Goal: Transaction & Acquisition: Book appointment/travel/reservation

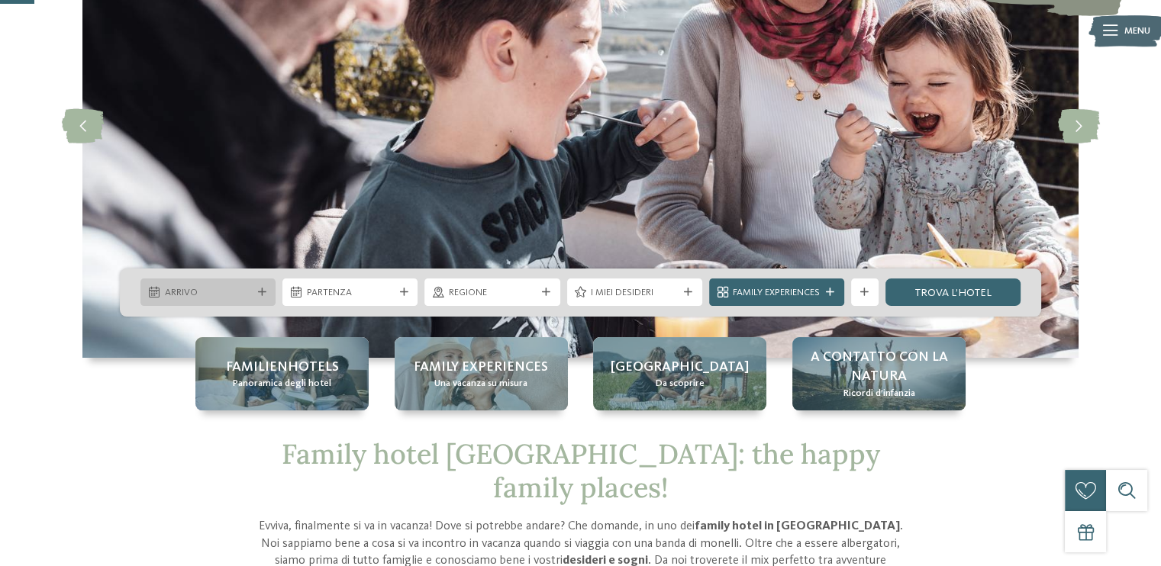
drag, startPoint x: 0, startPoint y: 0, endPoint x: 221, endPoint y: 288, distance: 362.5
click at [221, 288] on span "Arrivo" at bounding box center [208, 293] width 87 height 14
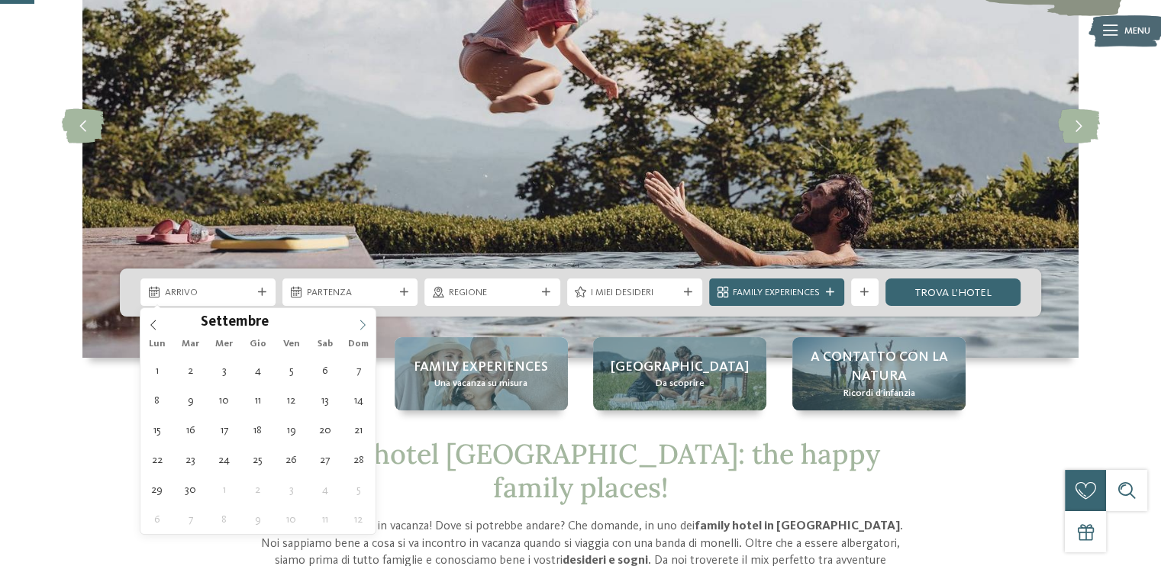
click at [362, 316] on span at bounding box center [362, 321] width 26 height 26
type div "03.09.2025"
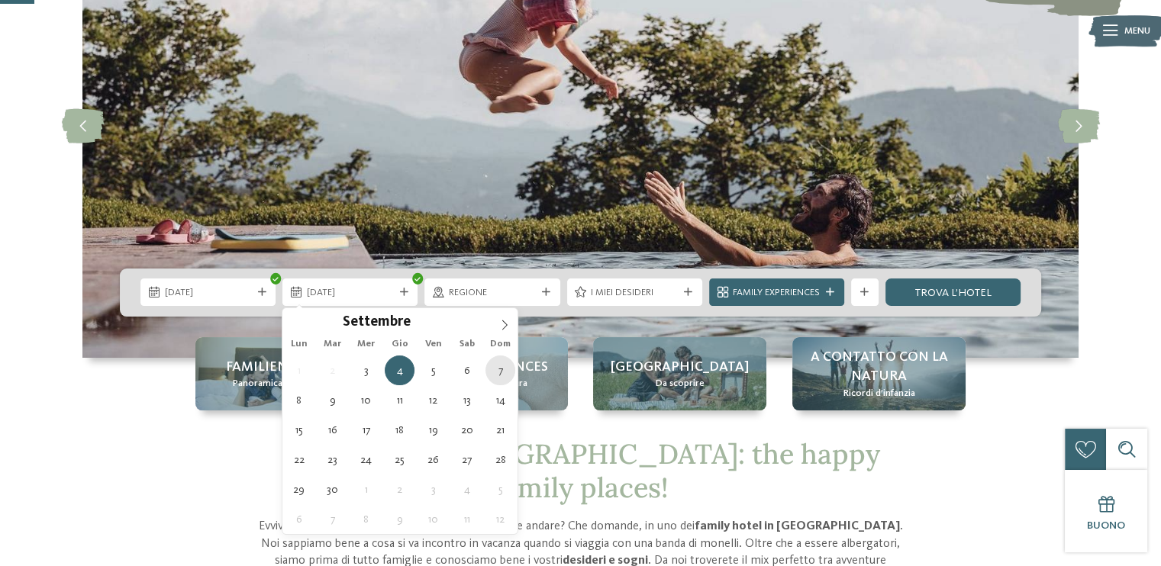
type div "07.09.2025"
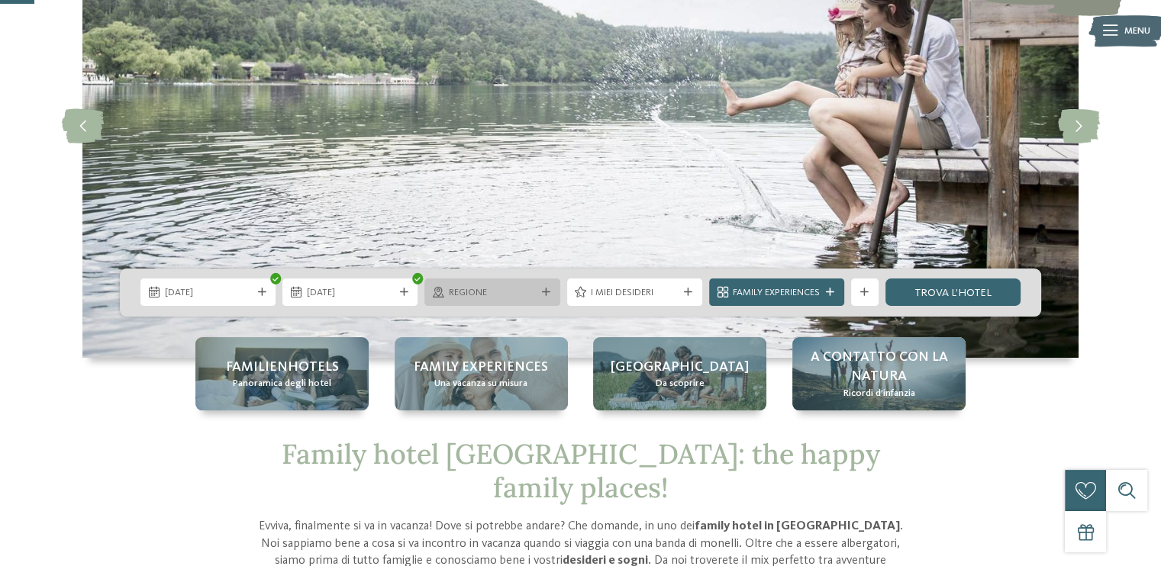
click at [499, 286] on span "Regione" at bounding box center [492, 293] width 87 height 14
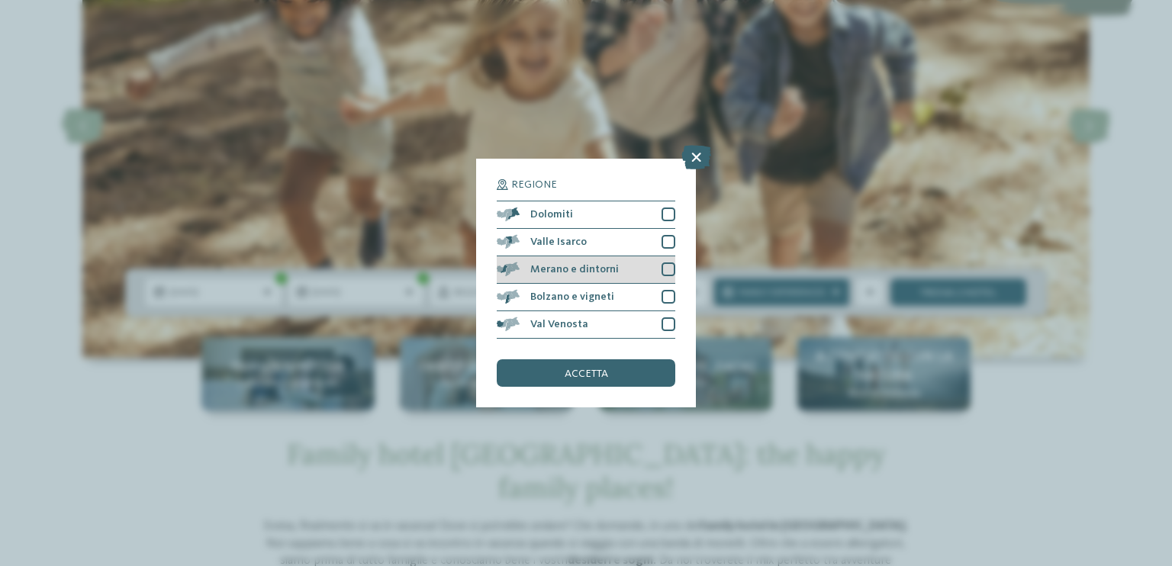
click at [663, 271] on div at bounding box center [669, 269] width 14 height 14
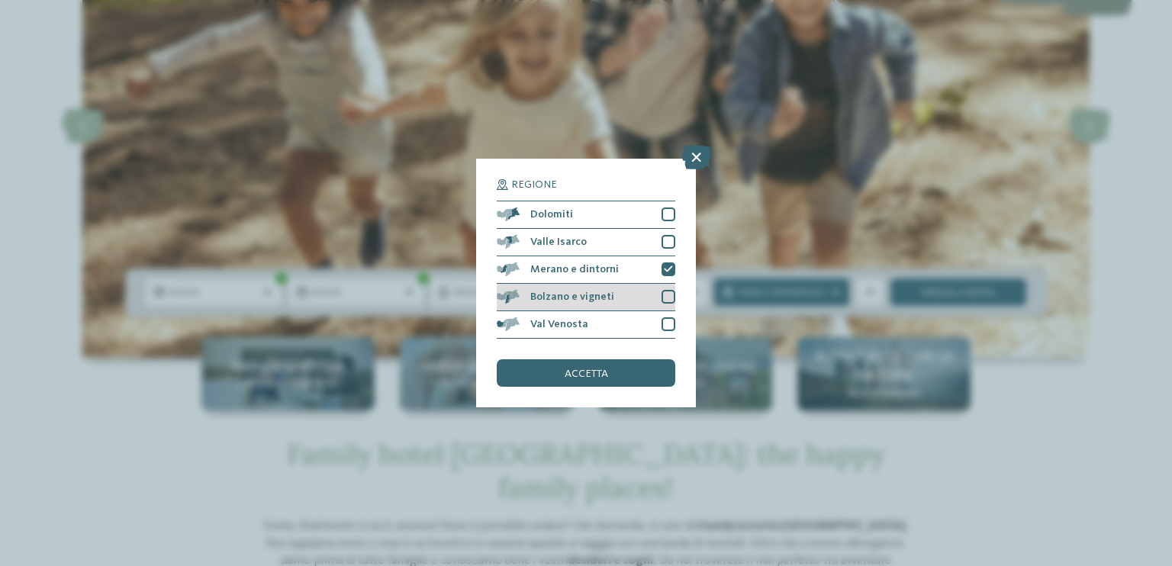
click at [665, 288] on div "Bolzano e vigneti" at bounding box center [586, 297] width 179 height 27
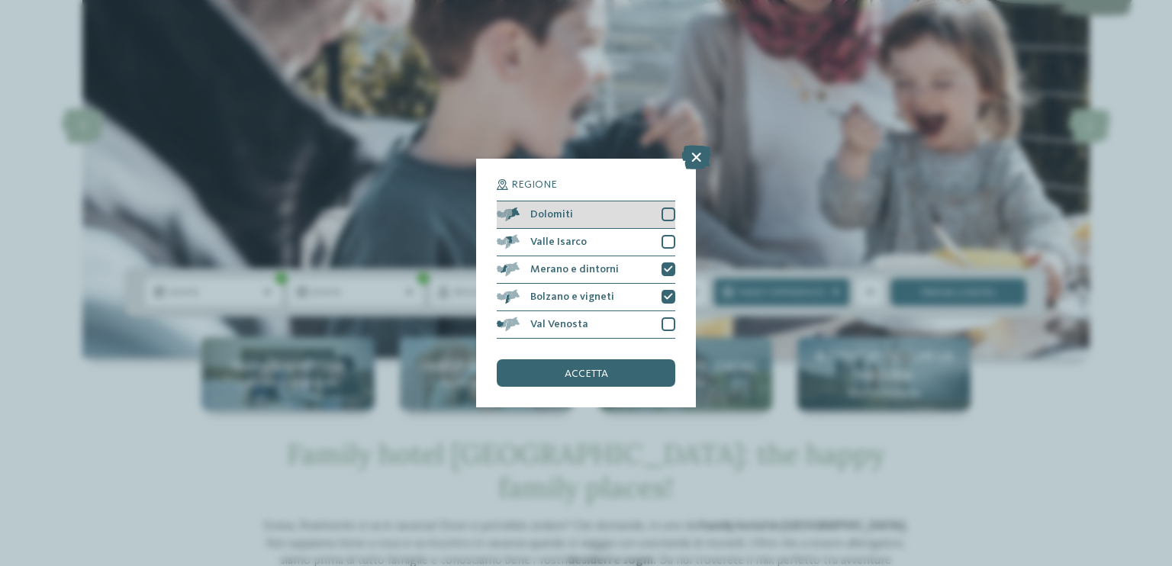
click at [665, 211] on div at bounding box center [669, 215] width 14 height 14
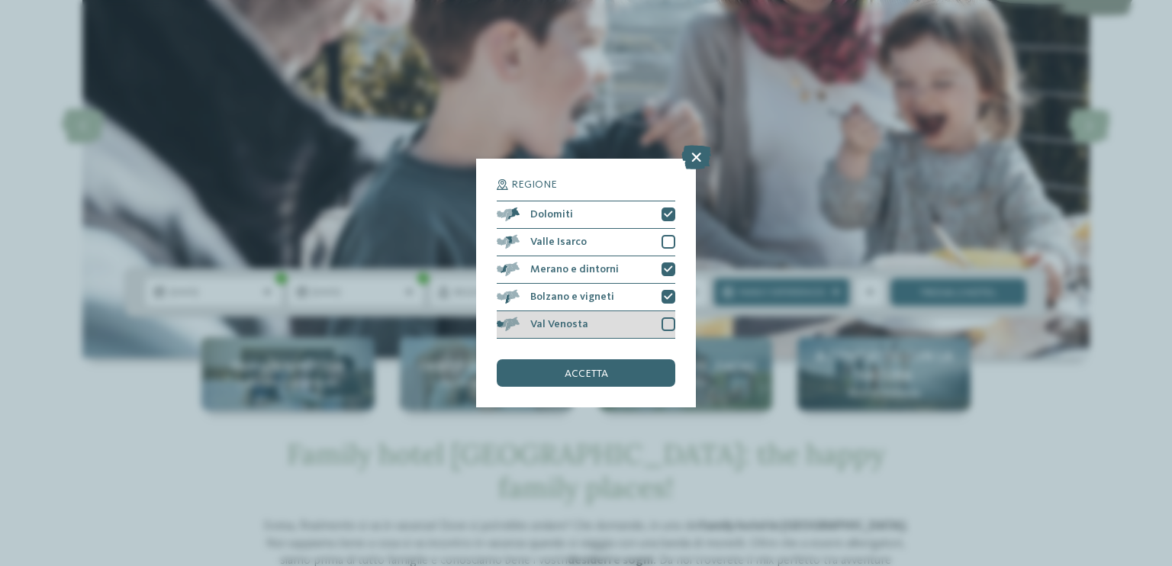
click at [664, 323] on div at bounding box center [669, 324] width 14 height 14
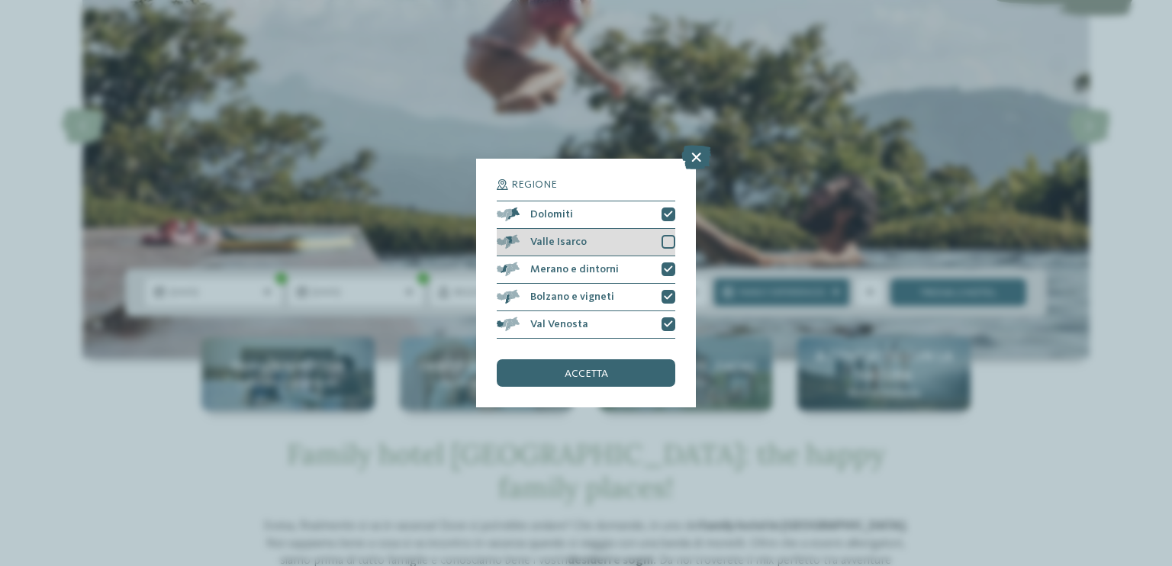
click at [659, 240] on div "Valle Isarco" at bounding box center [586, 242] width 179 height 27
click at [634, 376] on div "accetta" at bounding box center [586, 372] width 179 height 27
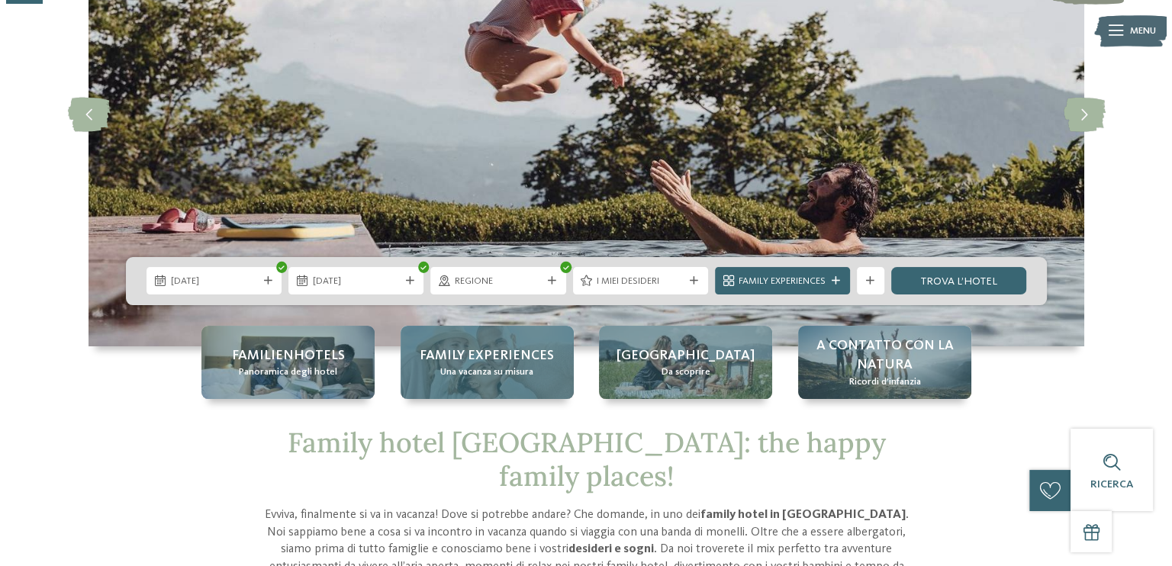
scroll to position [186, 0]
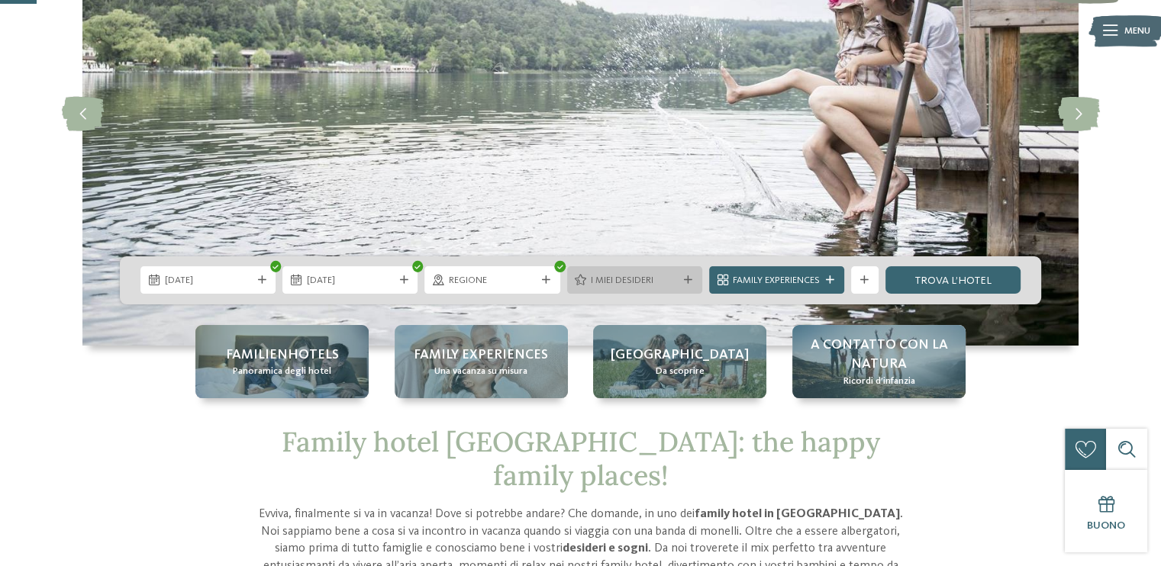
click at [664, 279] on span "I miei desideri" at bounding box center [634, 281] width 87 height 14
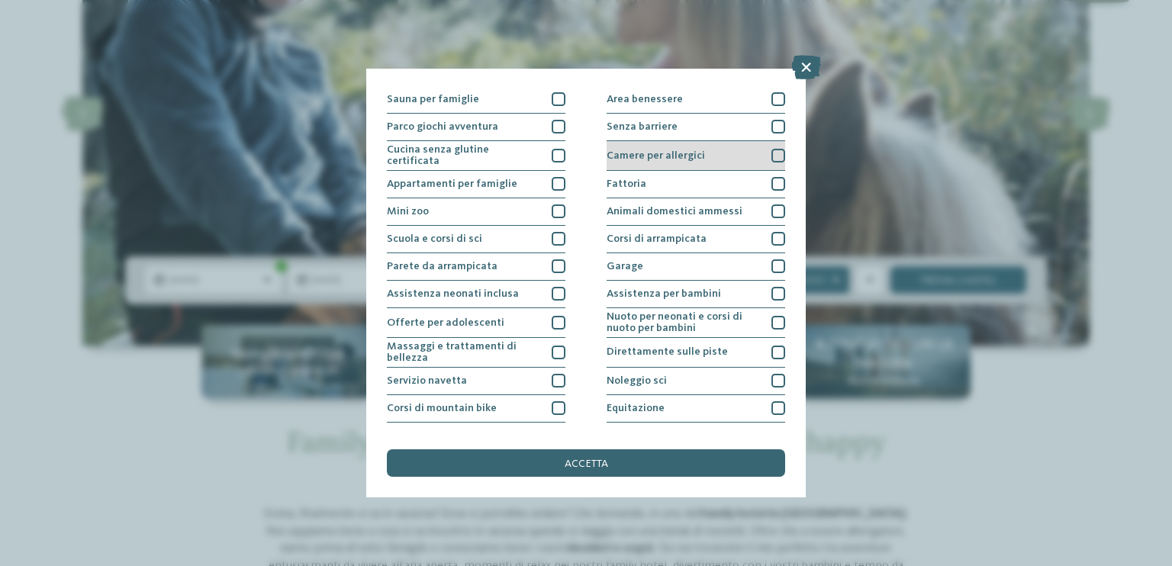
scroll to position [0, 0]
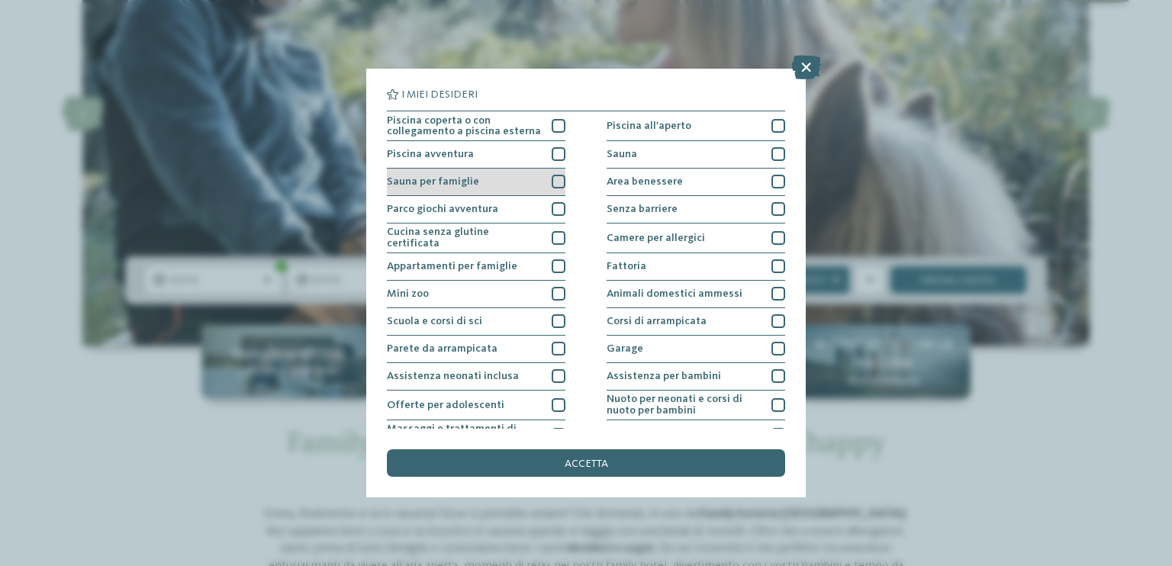
click at [467, 191] on div "Sauna per famiglie" at bounding box center [476, 182] width 179 height 27
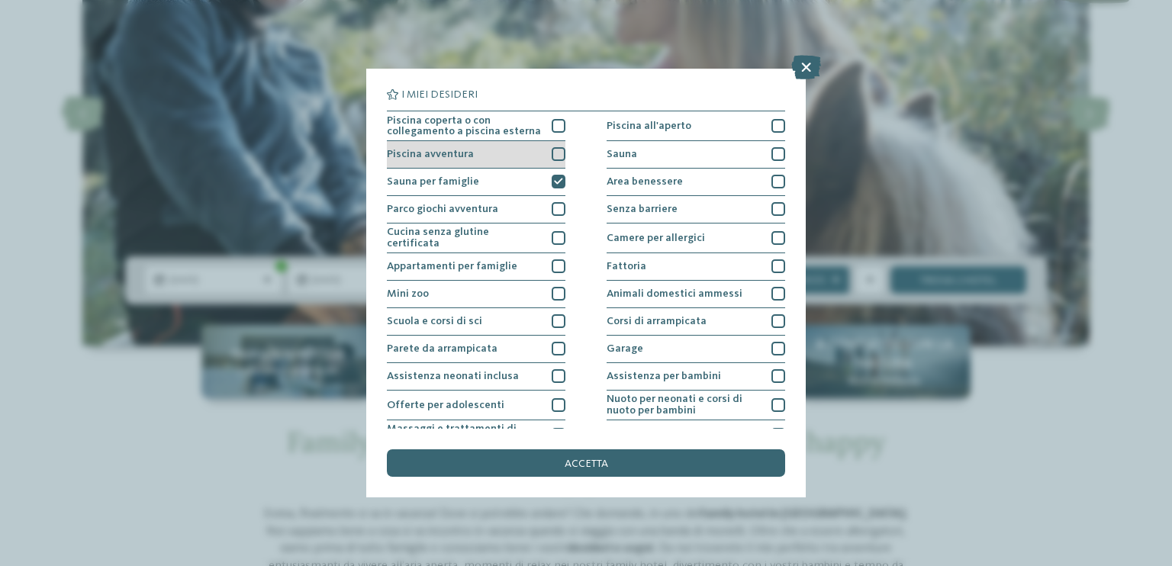
click at [538, 145] on div "Piscina avventura" at bounding box center [476, 154] width 179 height 27
click at [546, 127] on div "Piscina coperta o con collegamento a piscina esterna" at bounding box center [476, 126] width 179 height 30
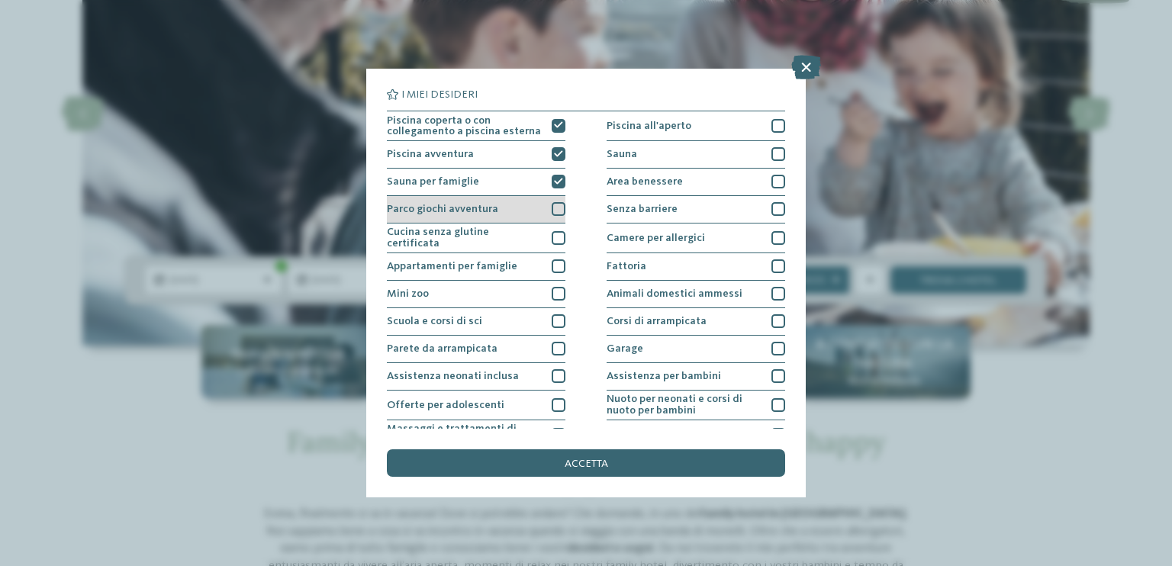
click at [524, 212] on div "Parco giochi avventura" at bounding box center [476, 209] width 179 height 27
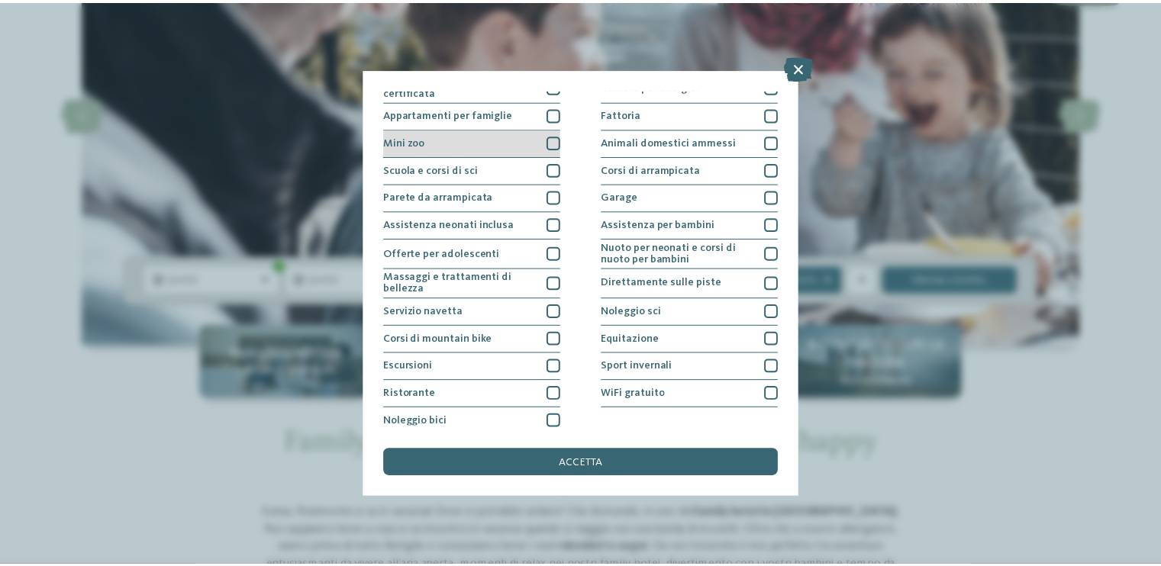
scroll to position [156, 0]
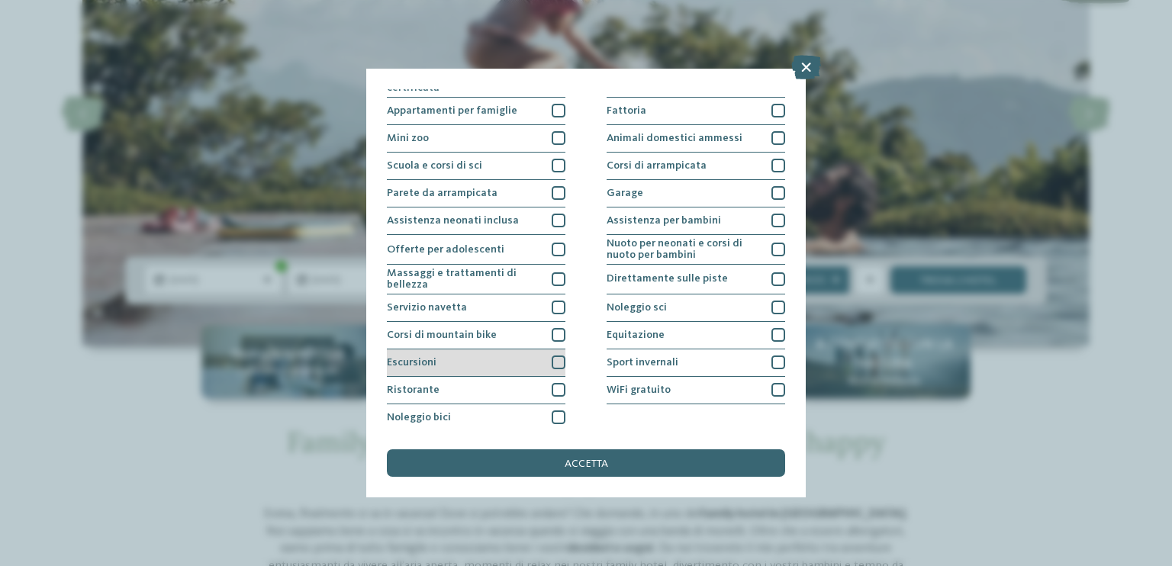
click at [510, 359] on div "Escursioni" at bounding box center [476, 362] width 179 height 27
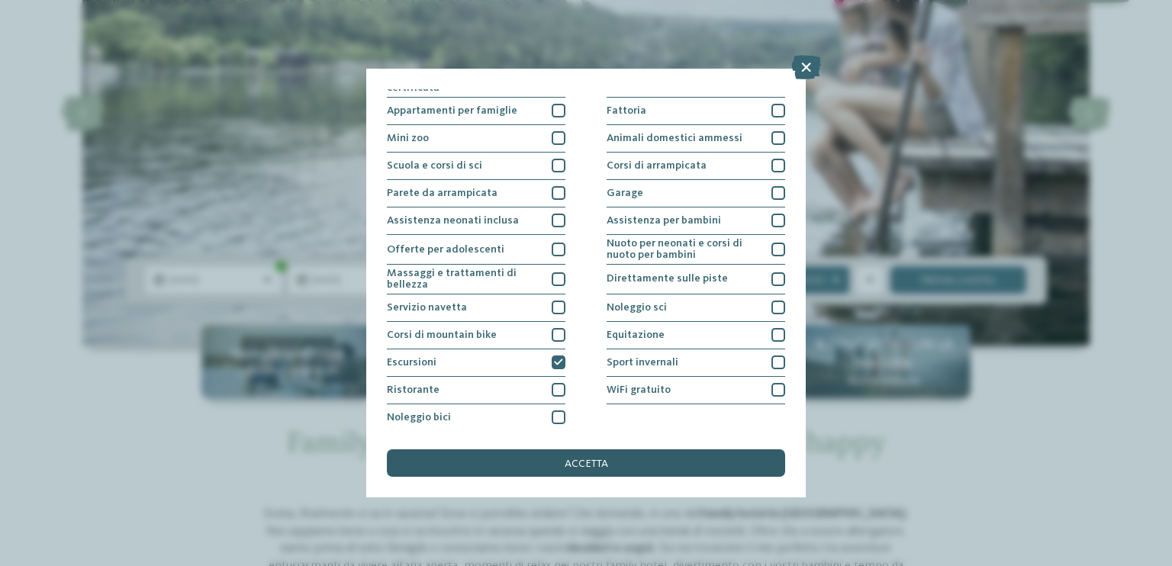
click at [563, 460] on div "accetta" at bounding box center [586, 462] width 398 height 27
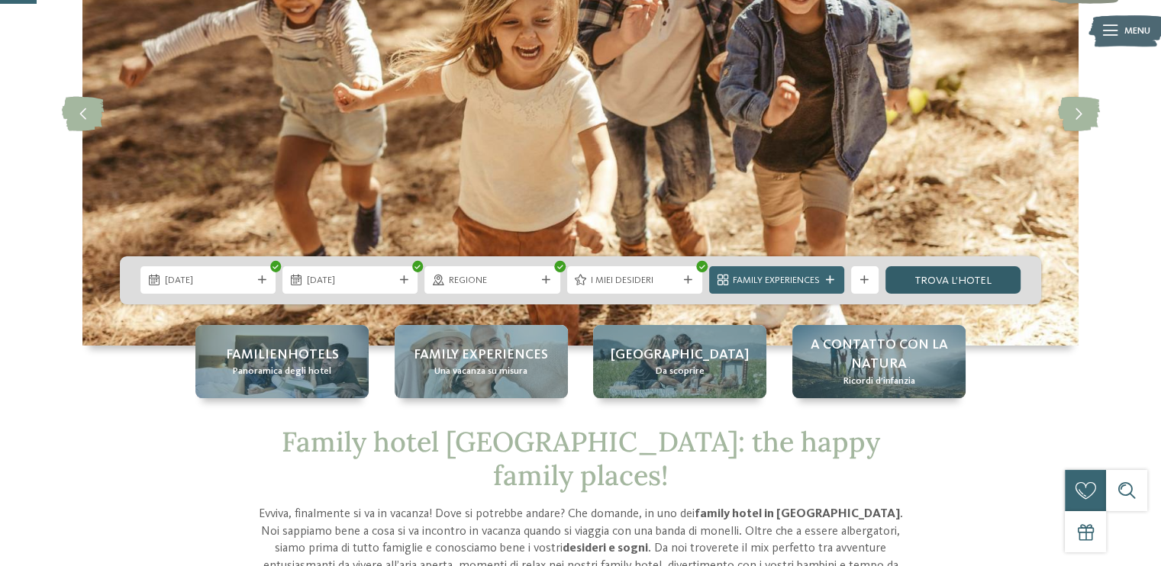
click at [919, 276] on link "trova l’hotel" at bounding box center [952, 279] width 135 height 27
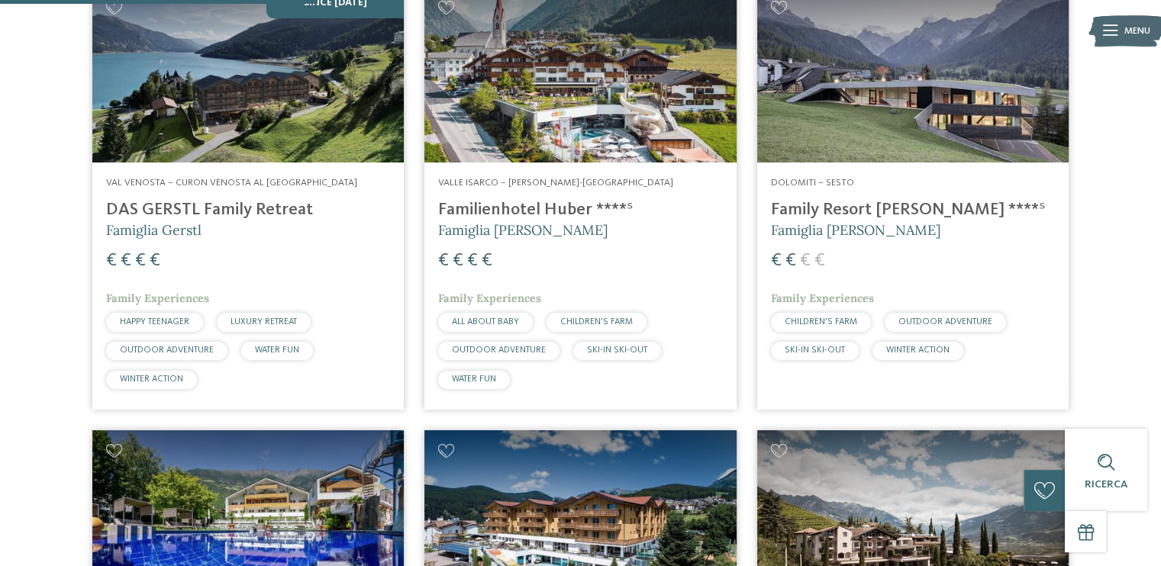
scroll to position [583, 0]
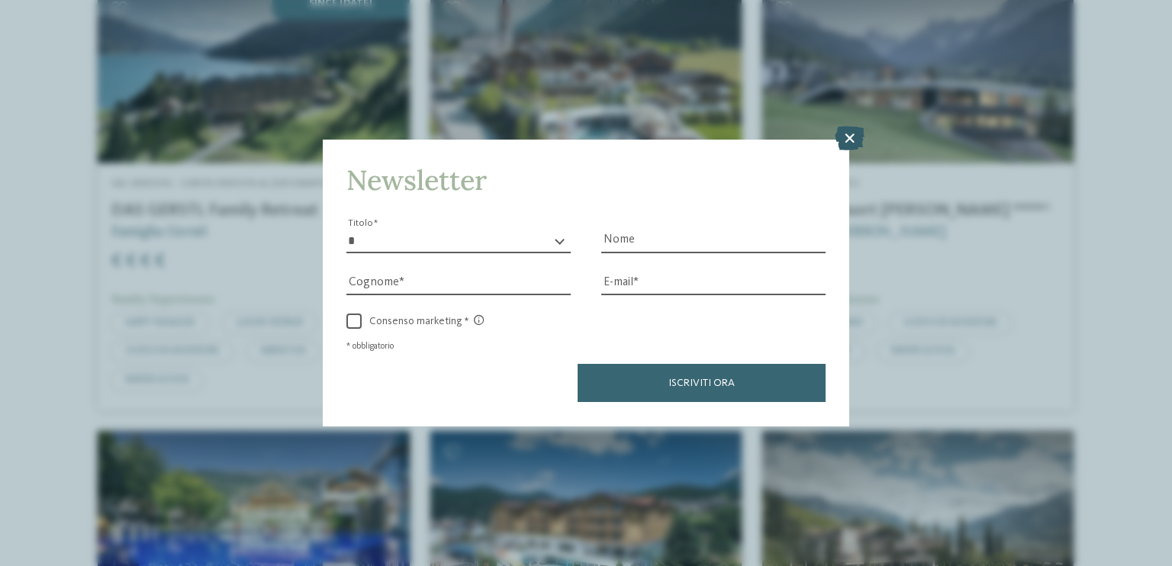
click at [839, 137] on icon at bounding box center [850, 139] width 30 height 24
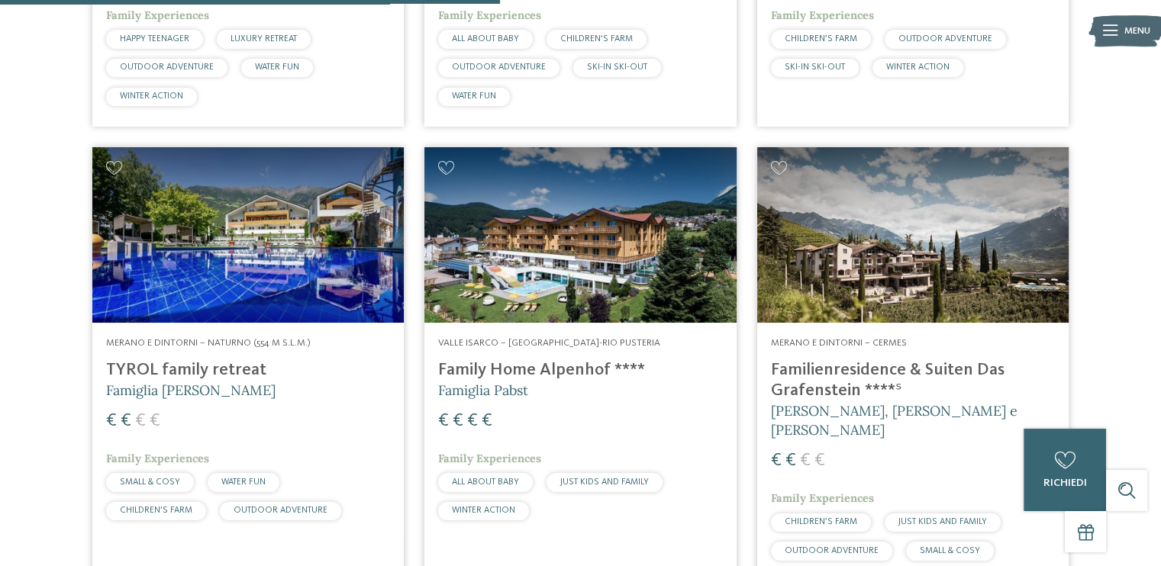
scroll to position [941, 0]
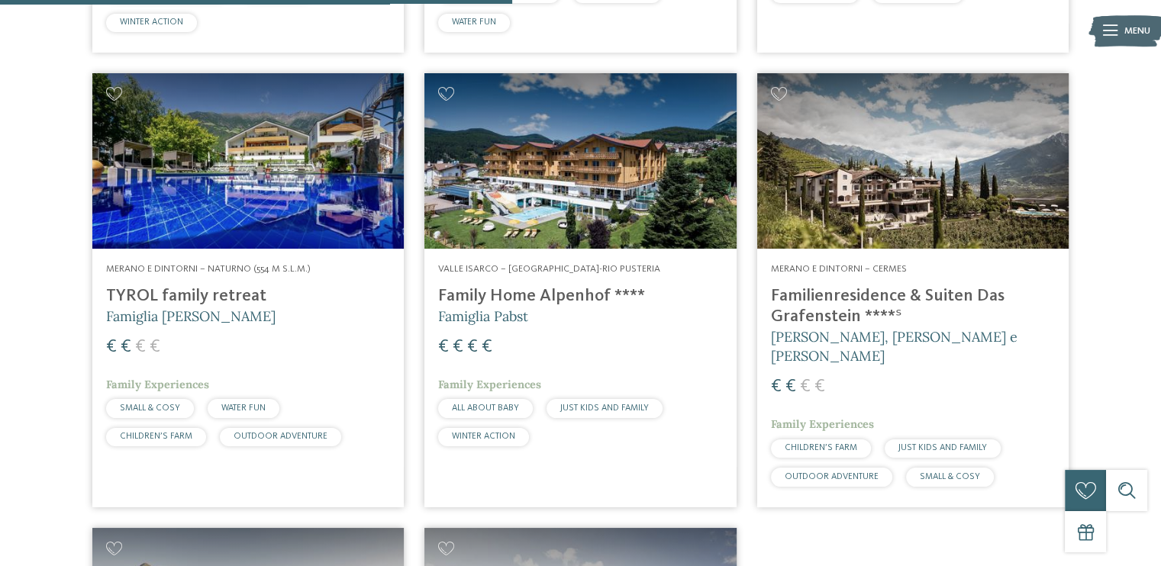
click at [812, 310] on h4 "Familienresidence & Suiten Das Grafenstein ****ˢ" at bounding box center [913, 306] width 284 height 41
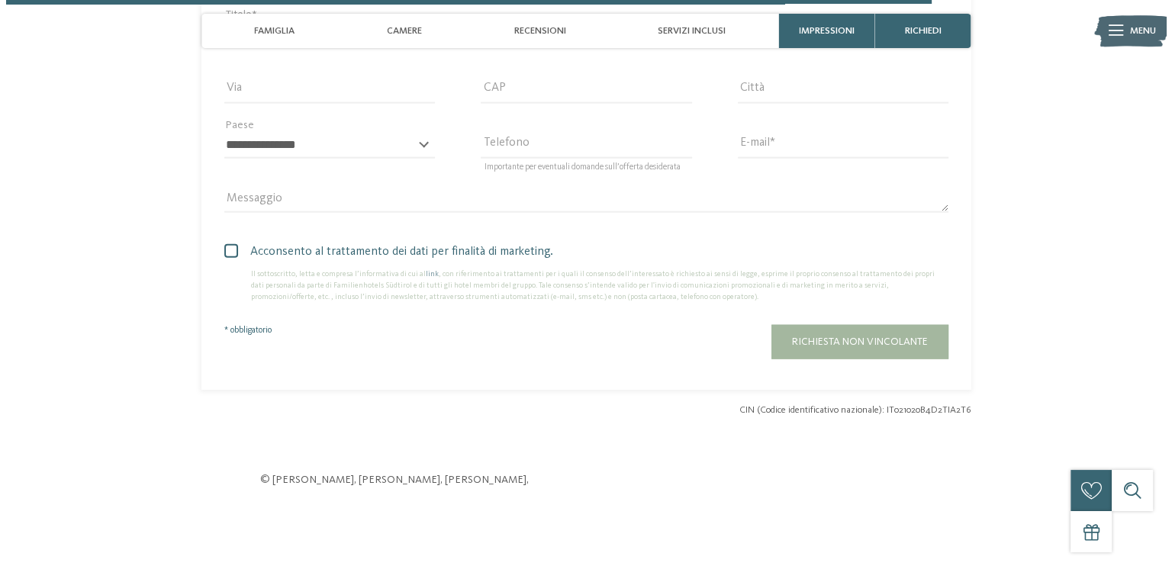
scroll to position [3354, 0]
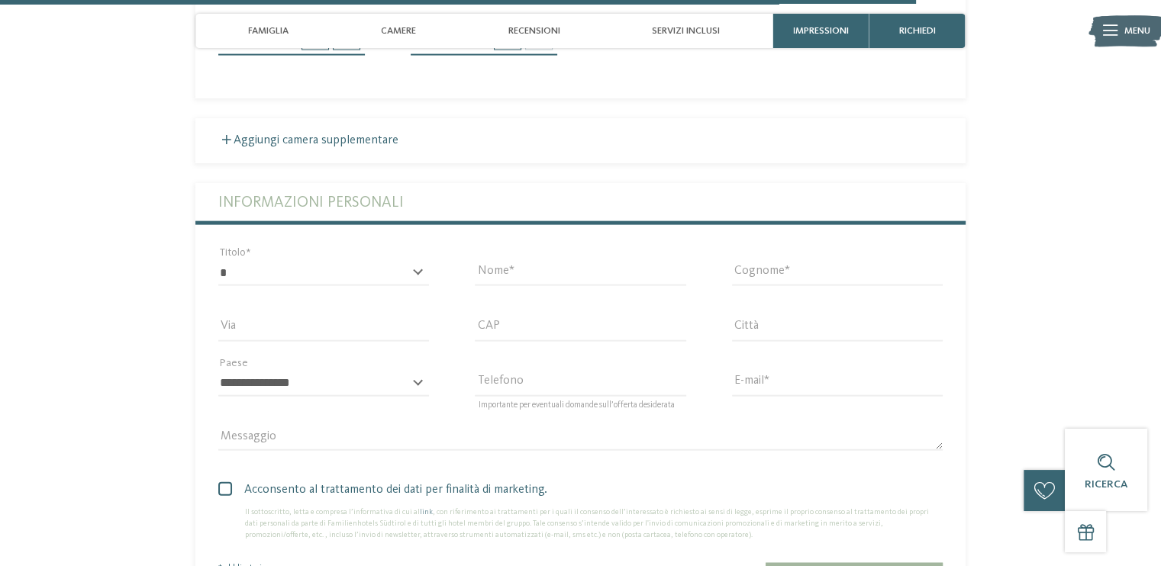
click at [1109, 35] on icon at bounding box center [1110, 30] width 14 height 11
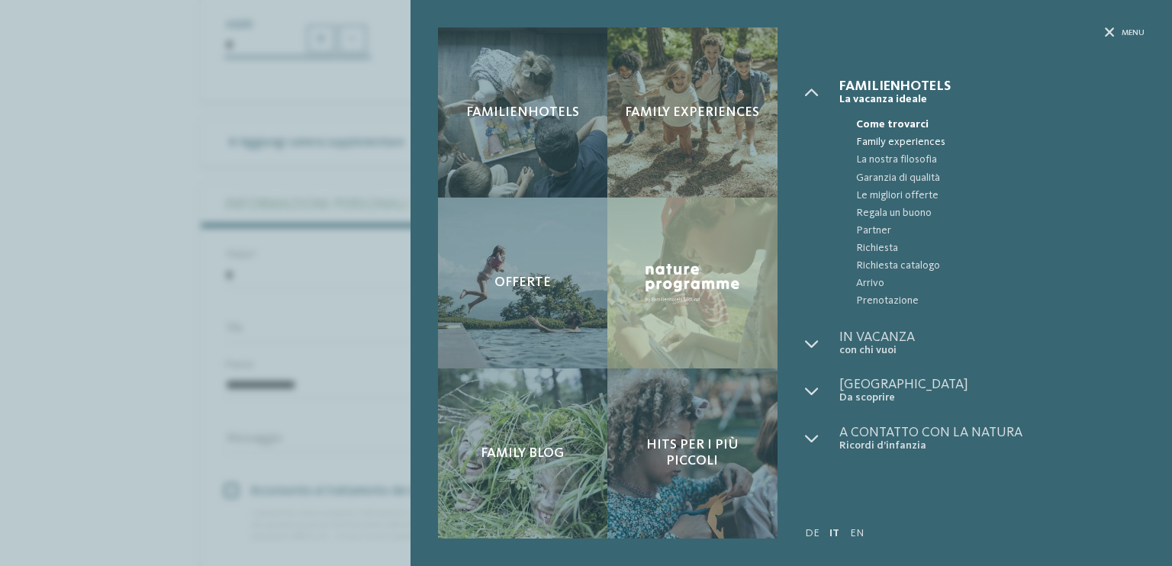
click at [892, 139] on span "Family experiences" at bounding box center [1000, 143] width 288 height 18
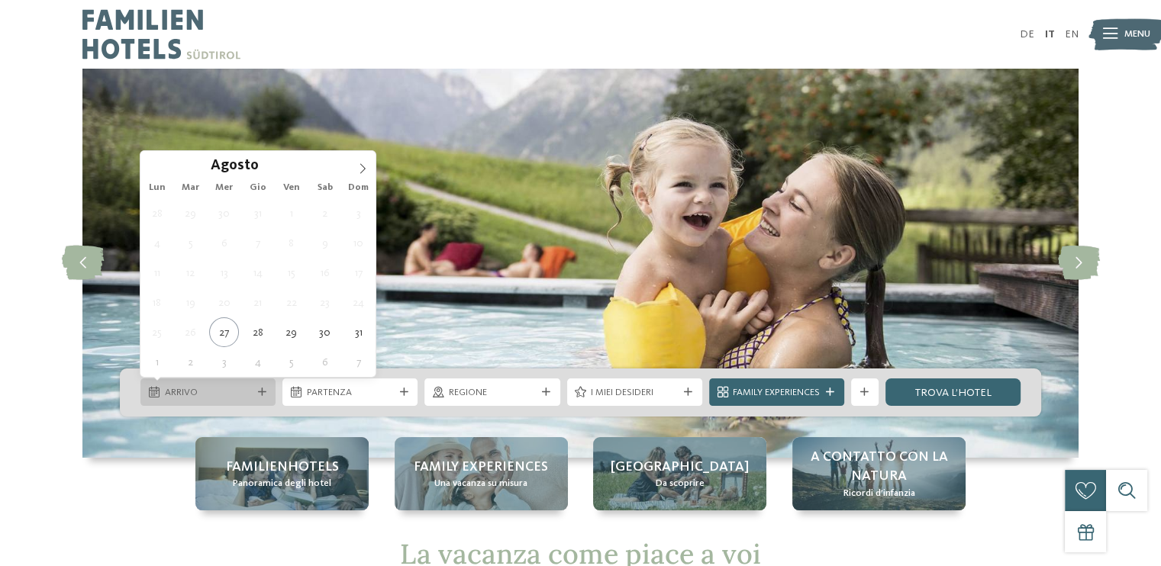
click at [220, 388] on span "Arrivo" at bounding box center [208, 393] width 87 height 14
click at [366, 169] on icon at bounding box center [362, 168] width 11 height 11
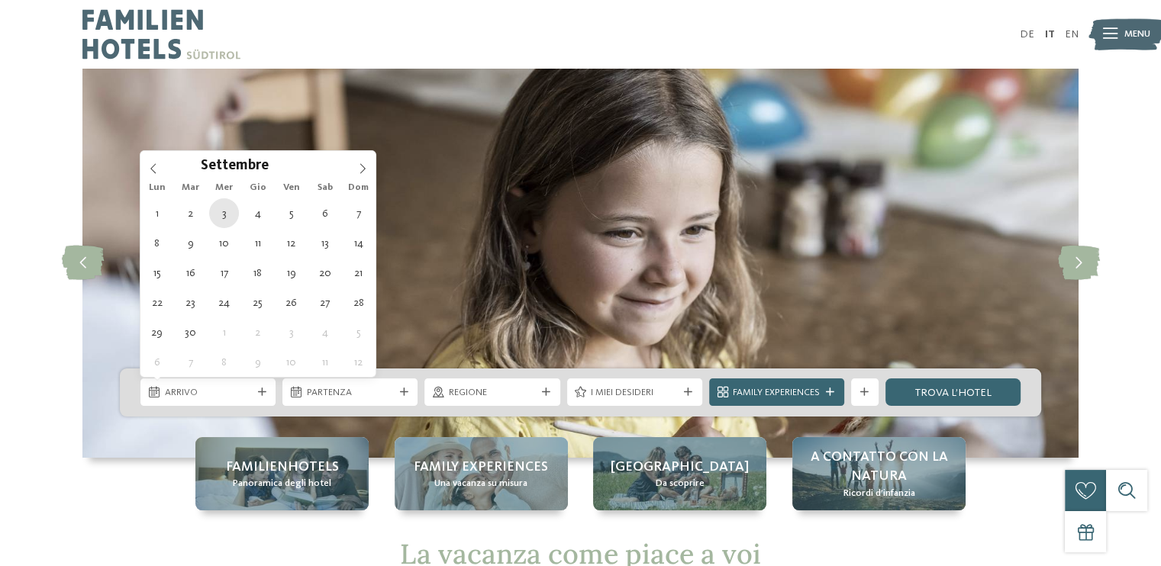
type div "03.09.2025"
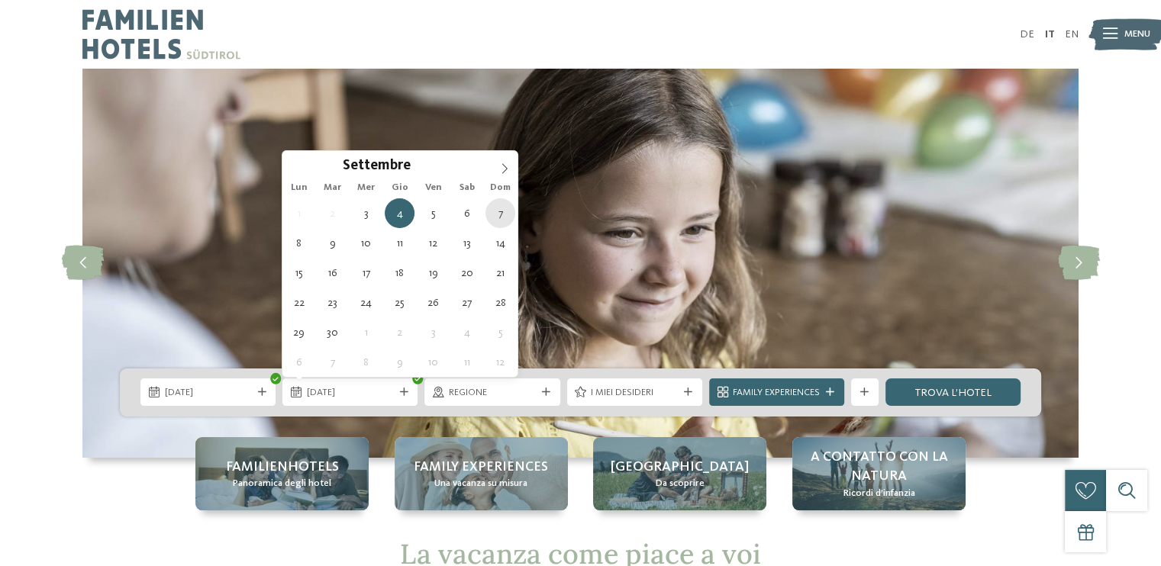
type div "07.09.2025"
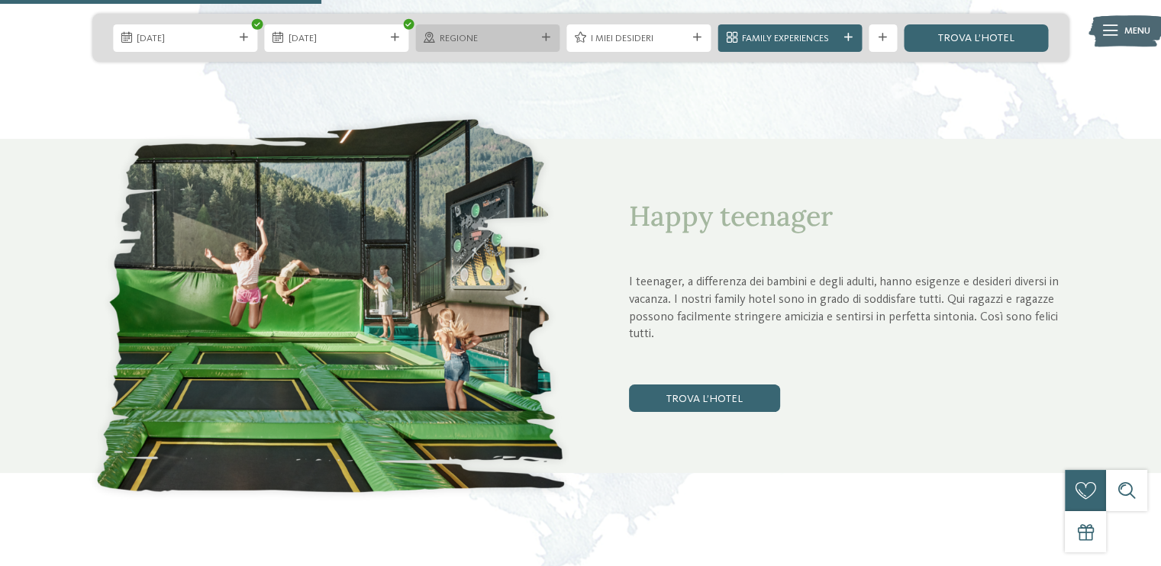
scroll to position [1675, 0]
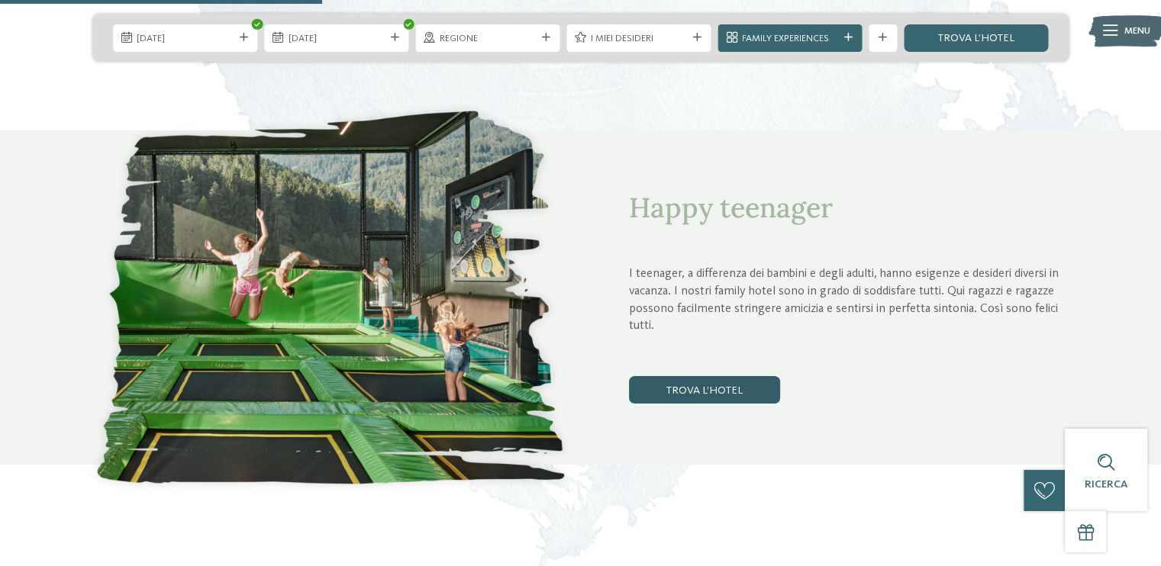
click at [703, 385] on link "trova l’hotel" at bounding box center [704, 389] width 151 height 27
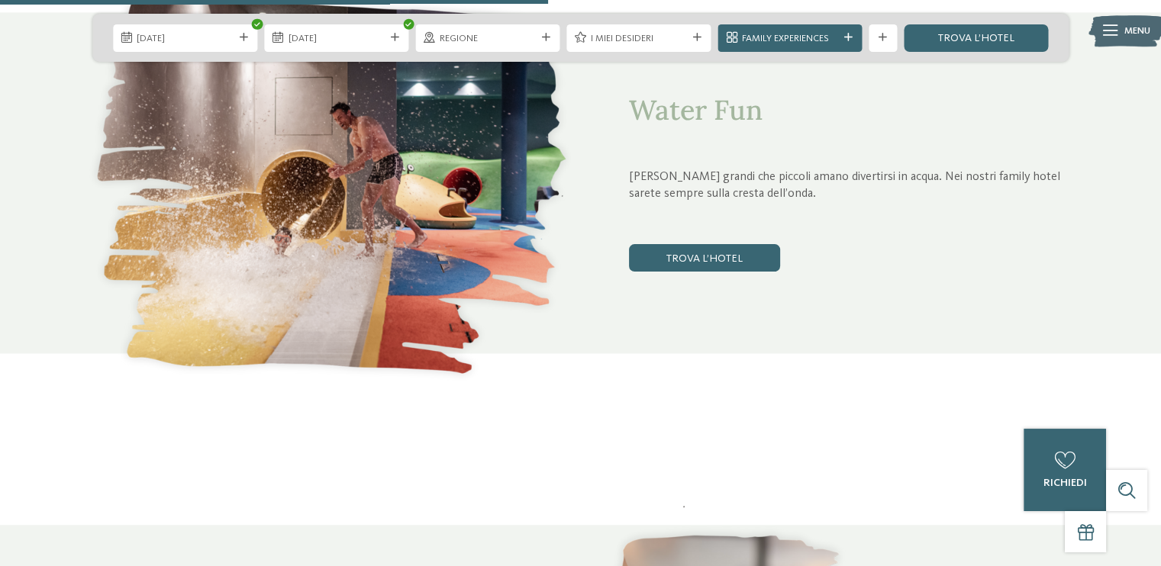
scroll to position [2940, 0]
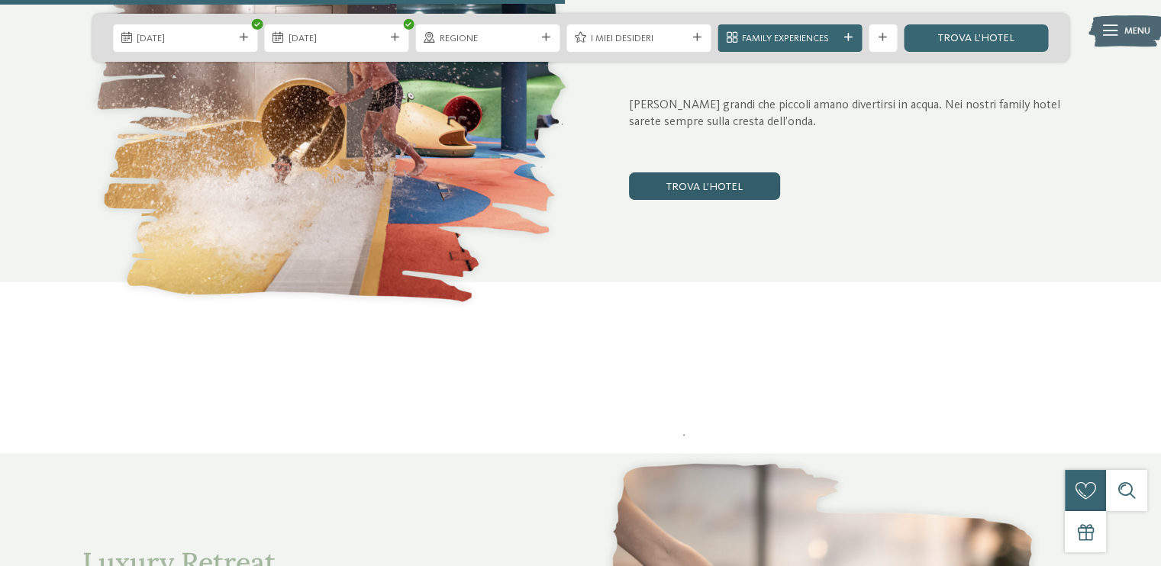
click at [667, 180] on link "trova l’hotel" at bounding box center [704, 185] width 151 height 27
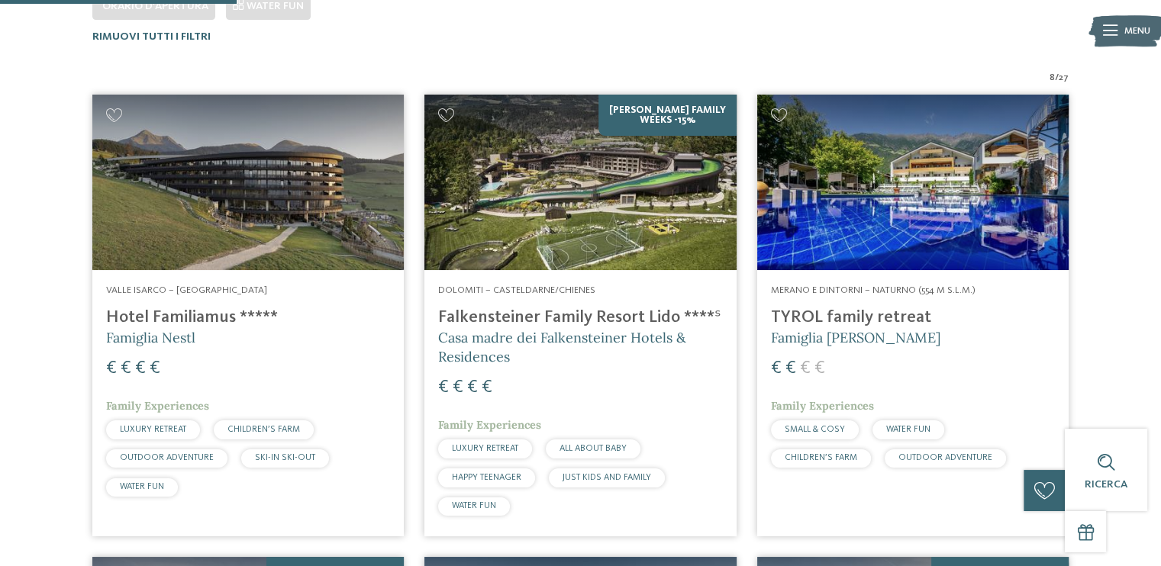
click at [531, 316] on h4 "Falkensteiner Family Resort Lido ****ˢ" at bounding box center [580, 318] width 284 height 21
click at [142, 332] on span "Famiglia Nestl" at bounding box center [150, 338] width 89 height 18
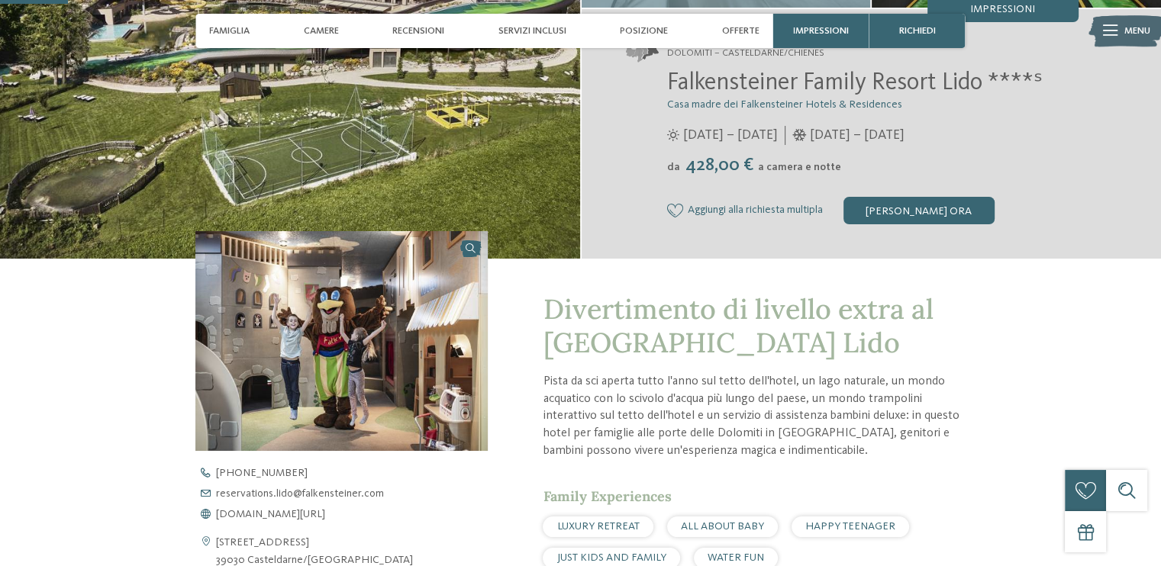
scroll to position [281, 0]
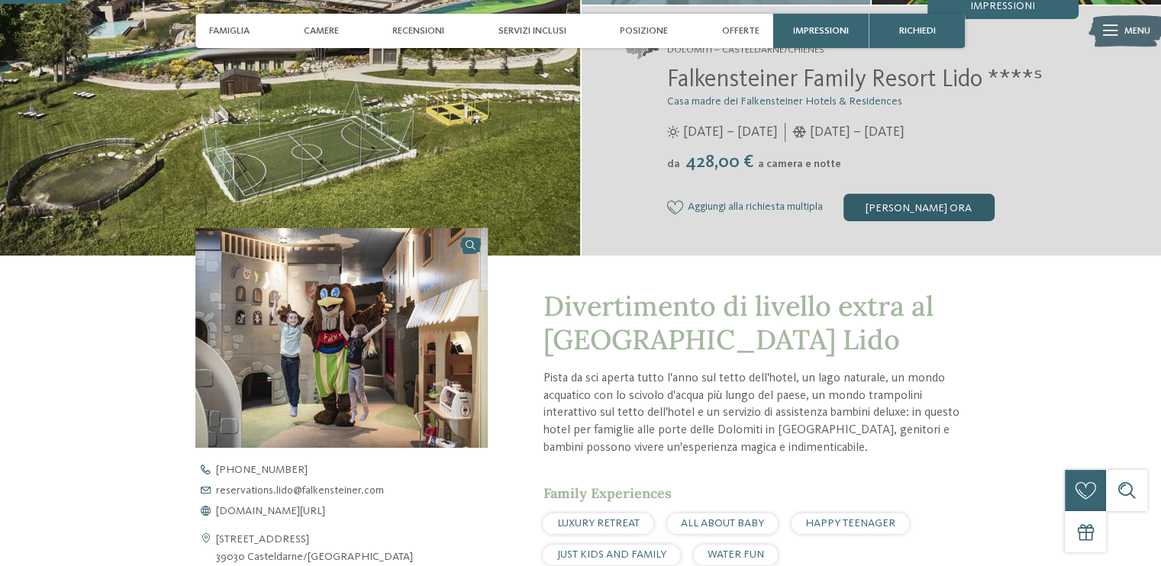
click at [897, 205] on div "[PERSON_NAME] ora" at bounding box center [918, 207] width 151 height 27
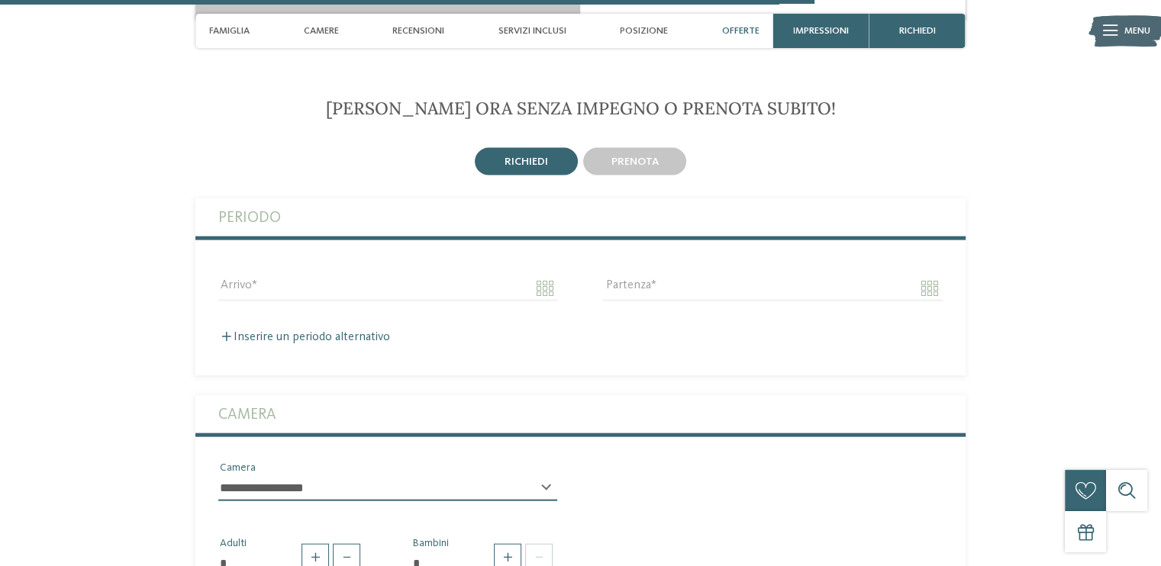
scroll to position [3352, 0]
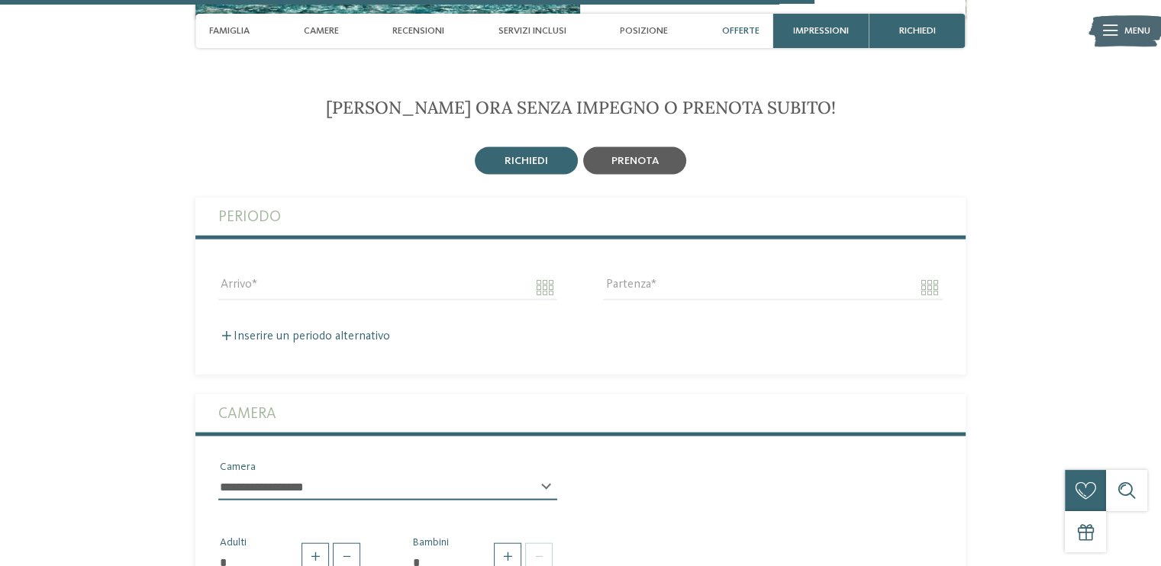
click at [636, 156] on span "prenota" at bounding box center [634, 161] width 47 height 11
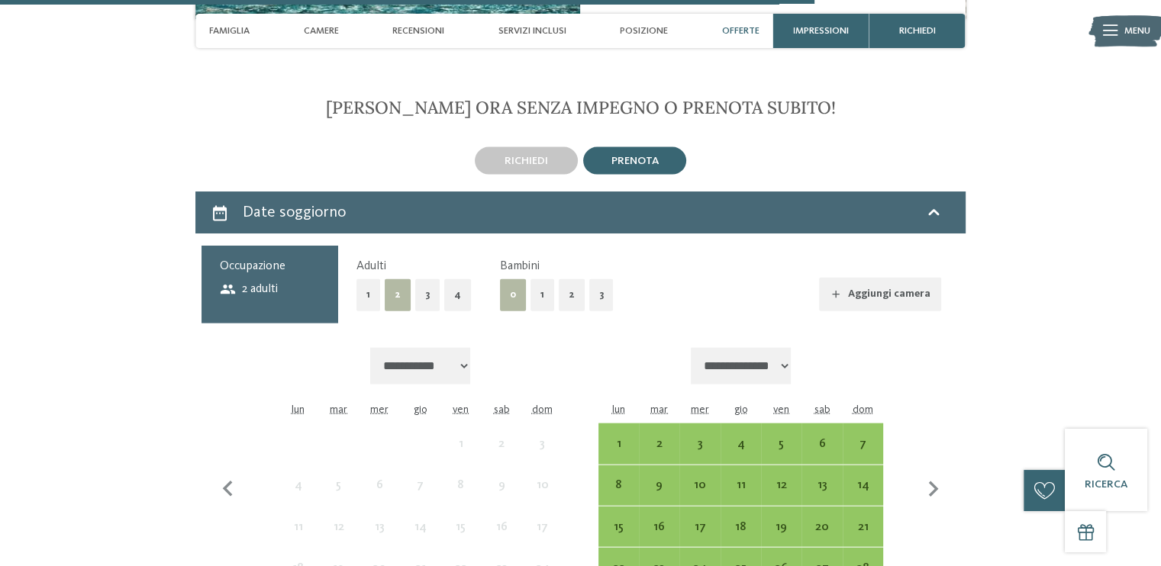
click at [561, 281] on button "2" at bounding box center [572, 294] width 26 height 31
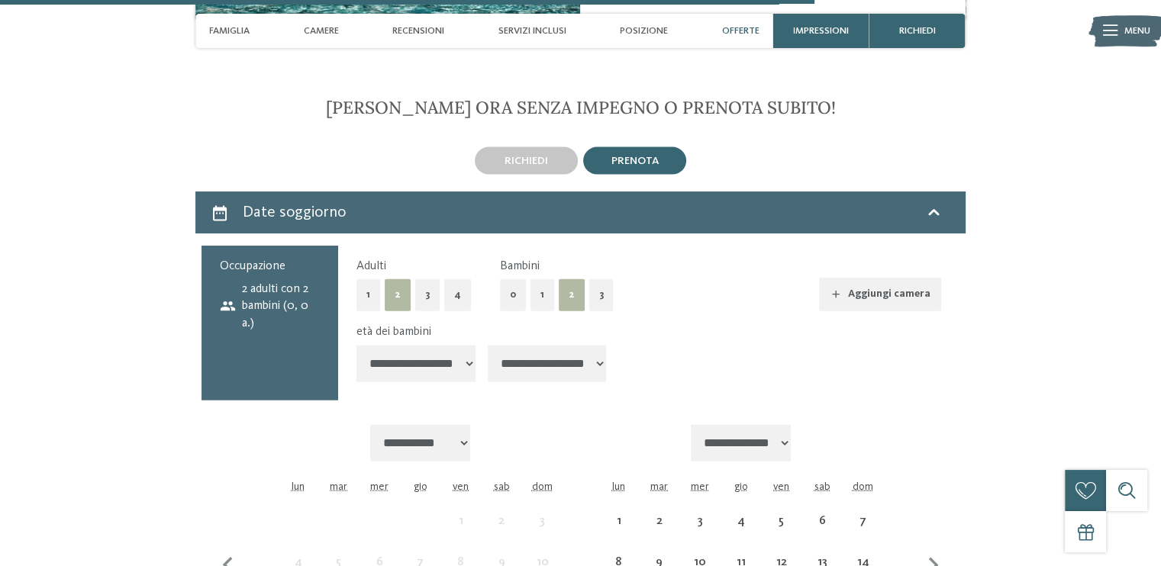
click at [436, 358] on select "**********" at bounding box center [415, 364] width 119 height 37
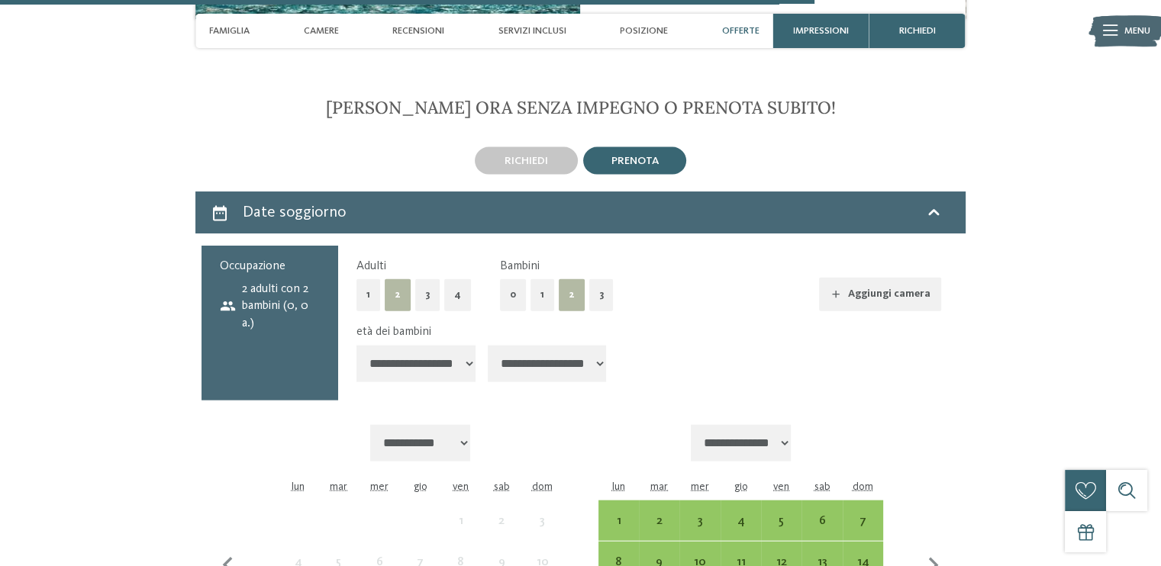
select select "**"
click at [356, 346] on select "**********" at bounding box center [415, 364] width 119 height 37
click at [545, 358] on select "**********" at bounding box center [547, 364] width 119 height 37
select select "*"
click at [489, 346] on select "**********" at bounding box center [547, 364] width 119 height 37
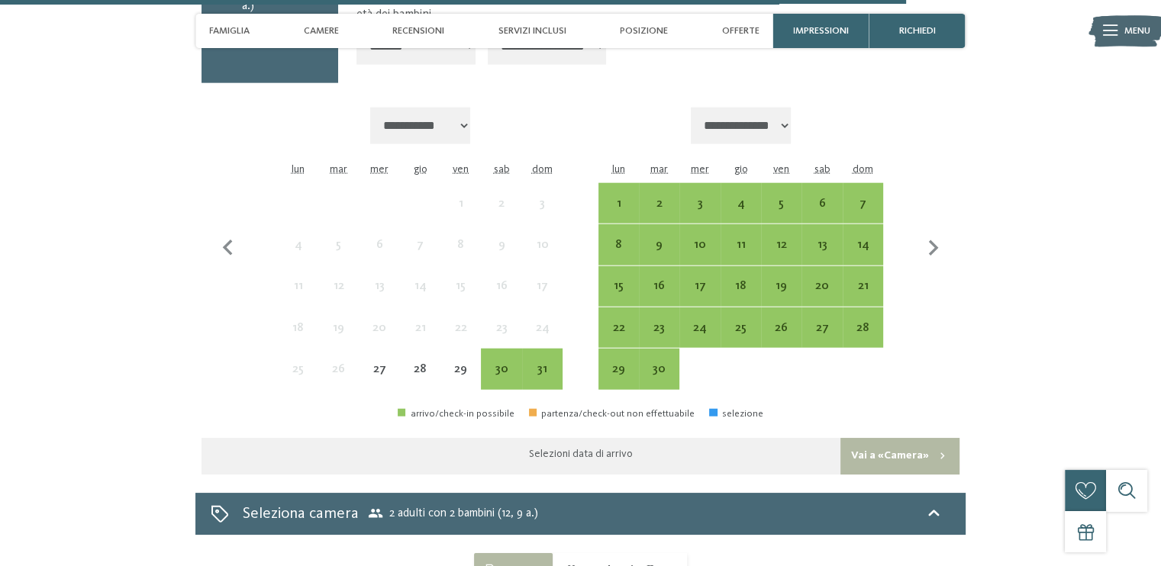
scroll to position [3666, 0]
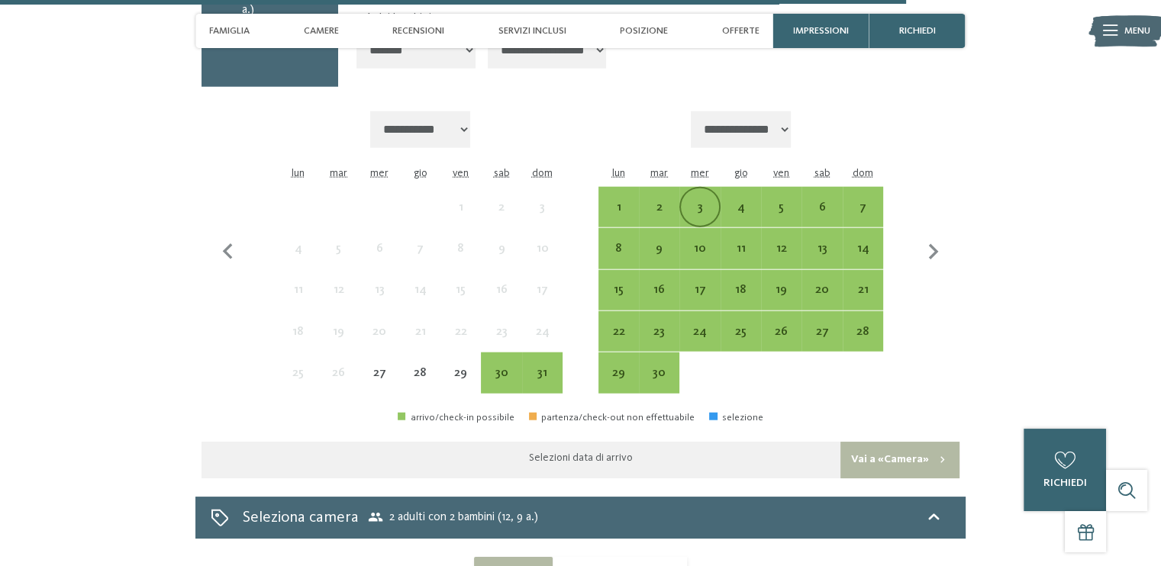
click at [702, 201] on div "3" at bounding box center [699, 219] width 37 height 37
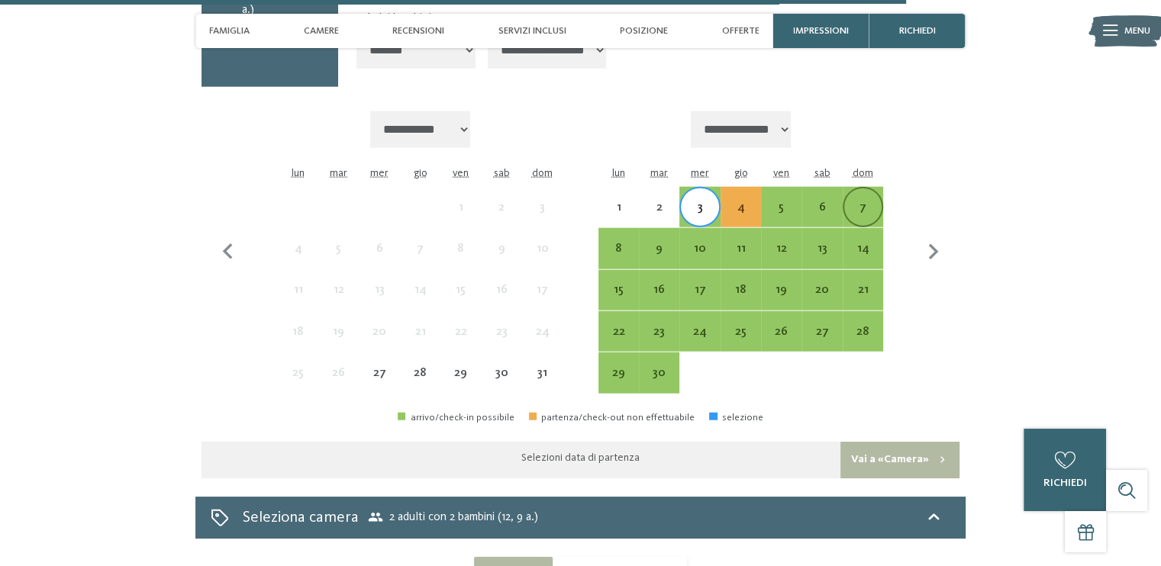
click at [848, 201] on div "7" at bounding box center [862, 219] width 37 height 37
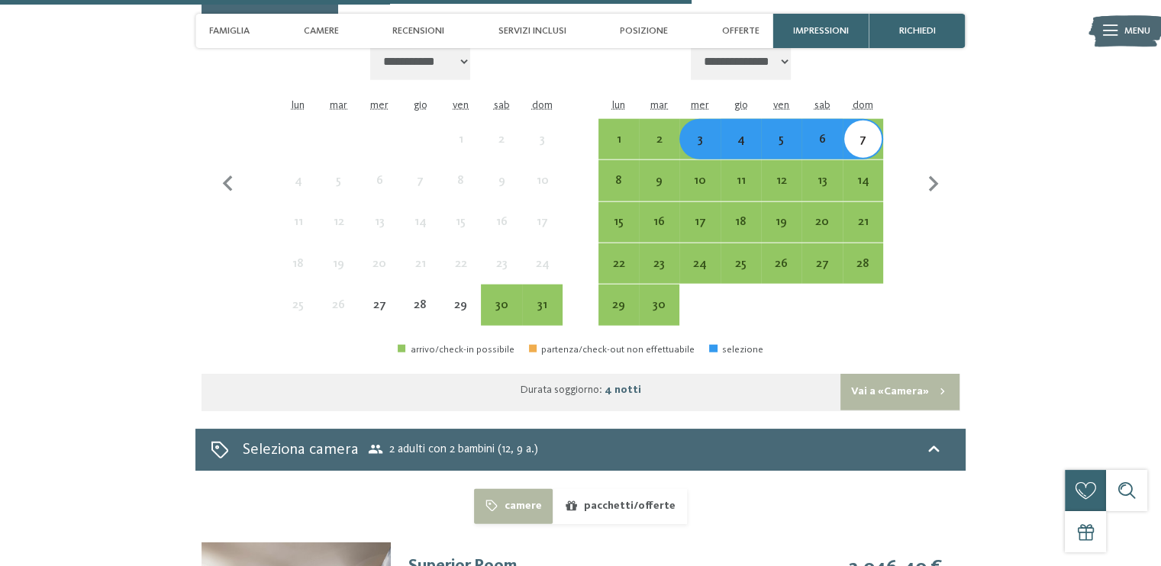
scroll to position [3736, 0]
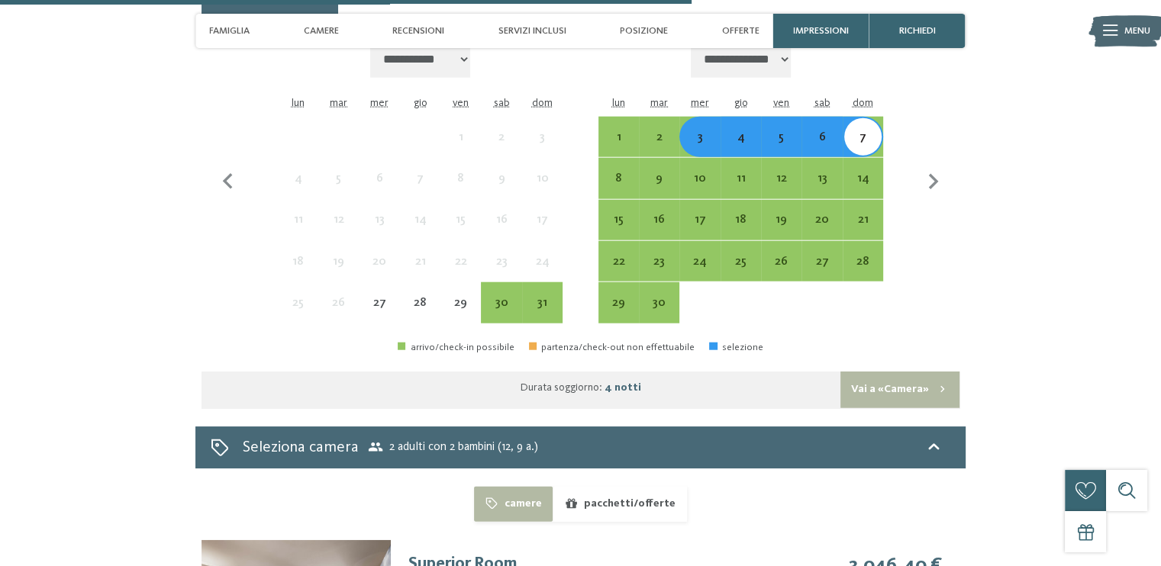
click at [871, 372] on button "Vai a «Camera»" at bounding box center [899, 390] width 119 height 37
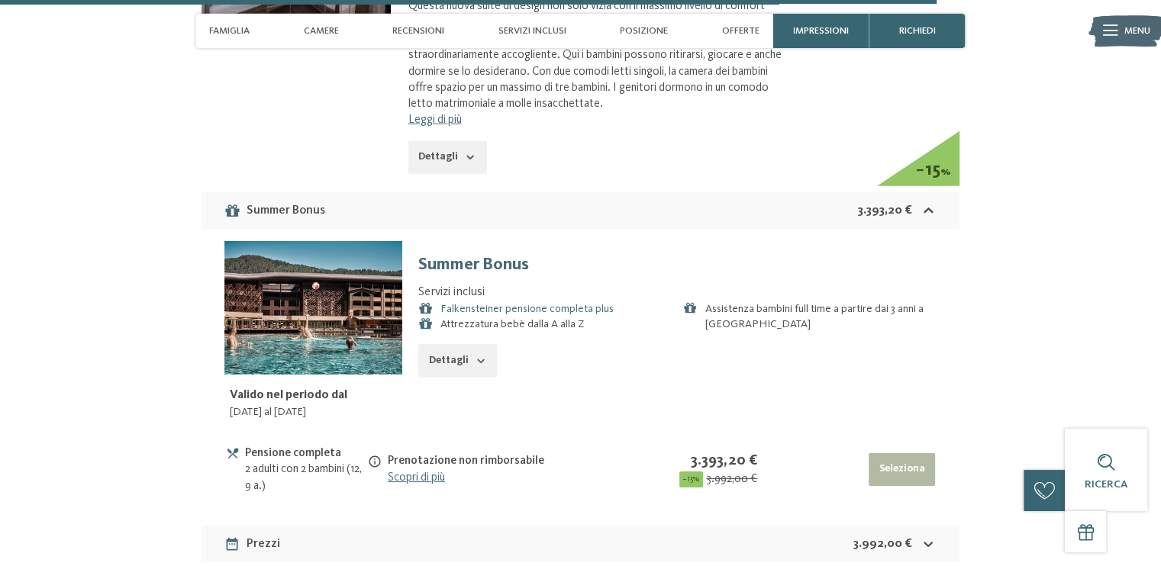
scroll to position [4591, 0]
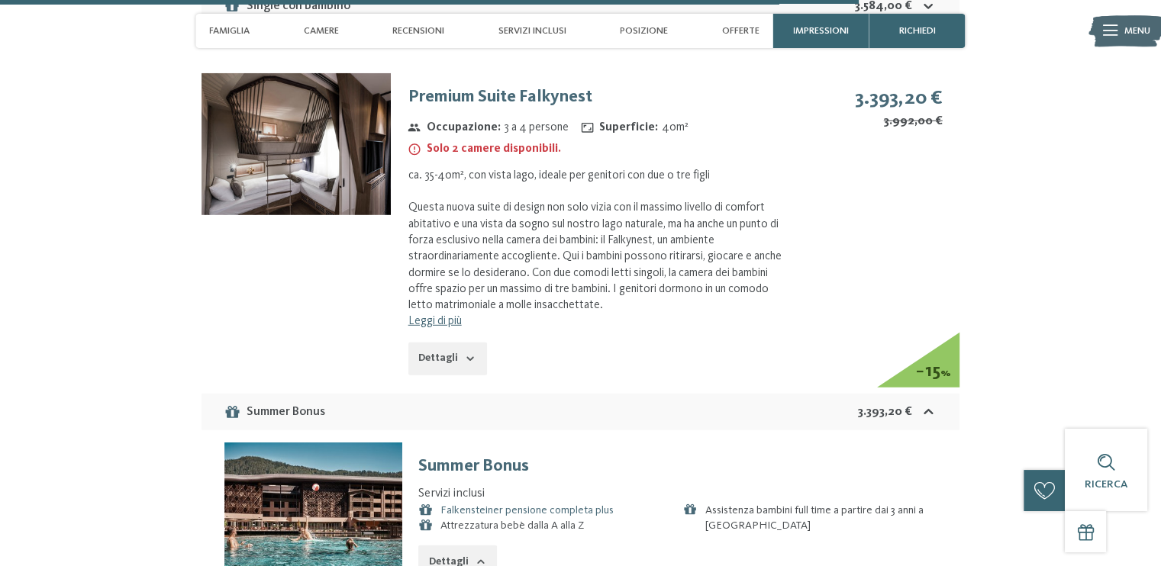
scroll to position [4395, 0]
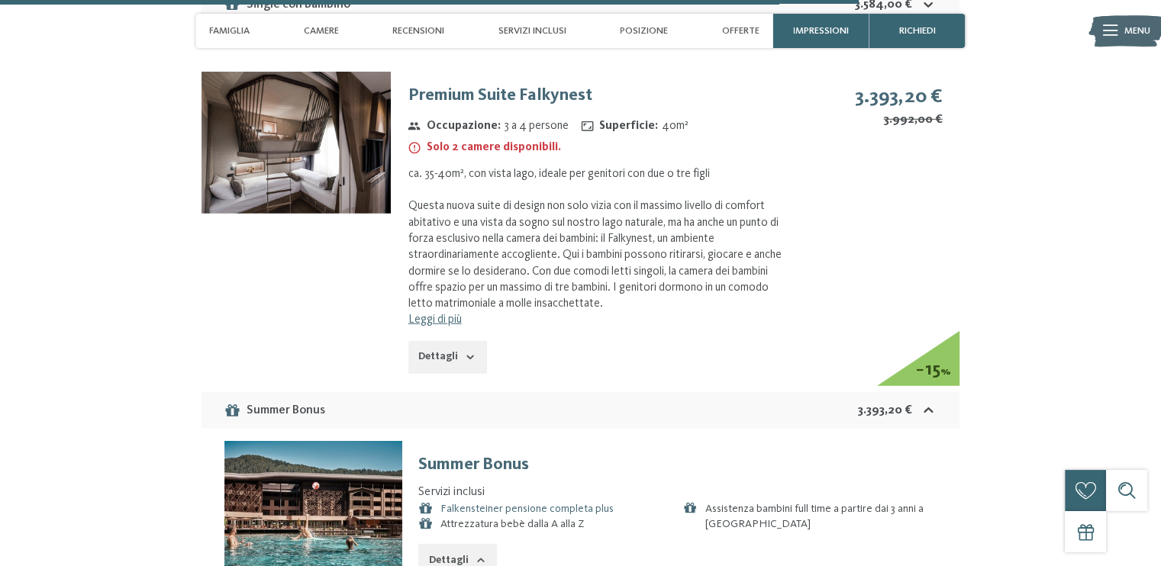
click at [447, 356] on button "Dettagli" at bounding box center [447, 358] width 79 height 34
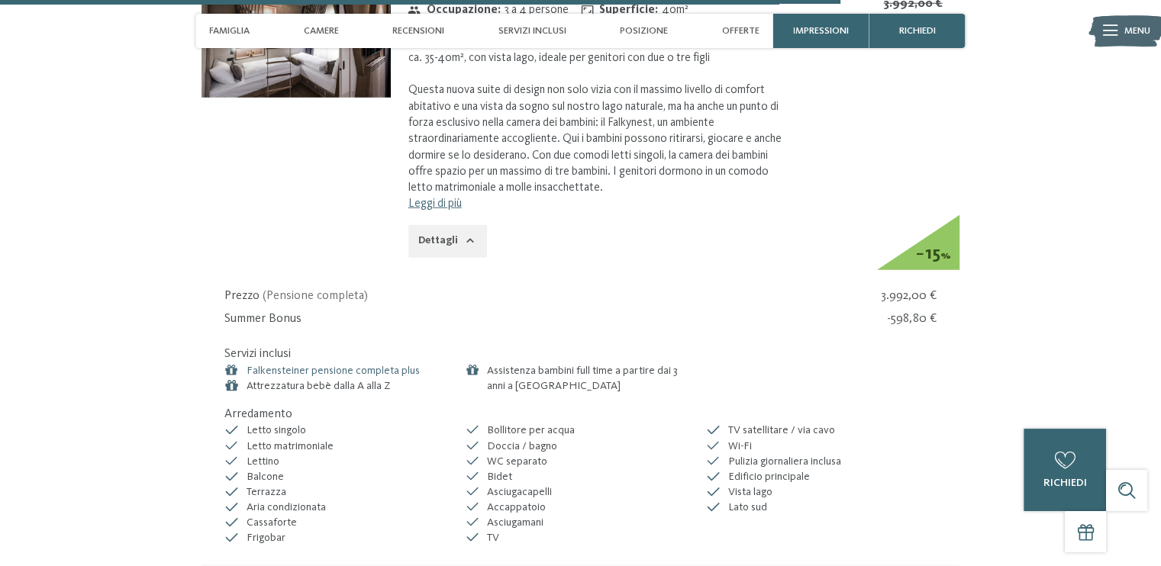
scroll to position [4512, 0]
click at [446, 205] on link "Leggi di più" at bounding box center [434, 203] width 53 height 12
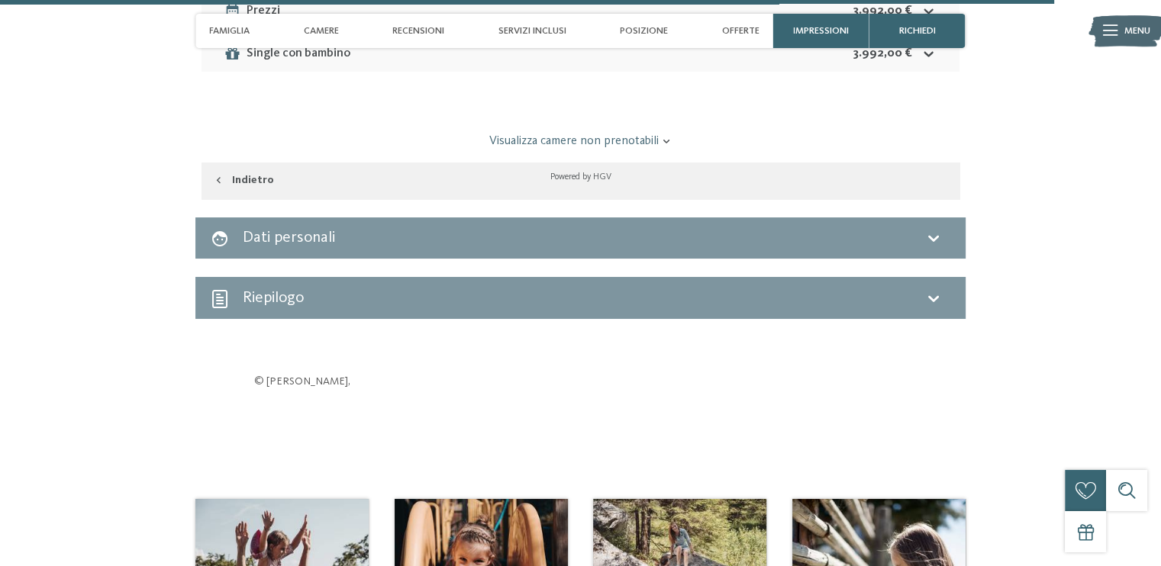
scroll to position [5760, 0]
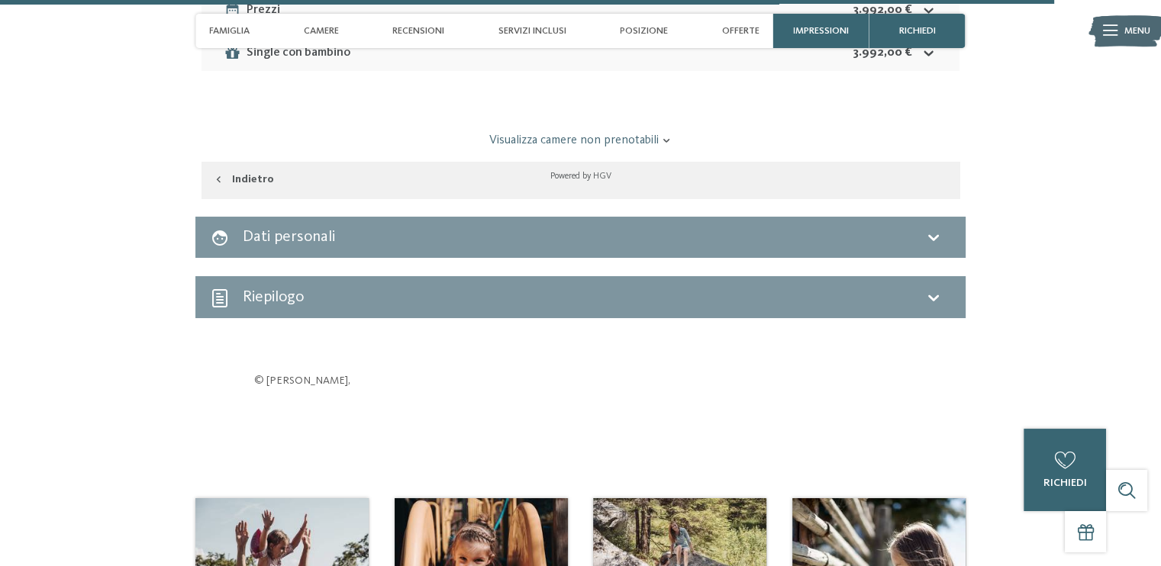
click at [935, 295] on icon at bounding box center [933, 297] width 18 height 18
click at [908, 311] on div "Riepilogo" at bounding box center [580, 297] width 770 height 42
click at [923, 301] on div "Riepilogo" at bounding box center [580, 297] width 739 height 22
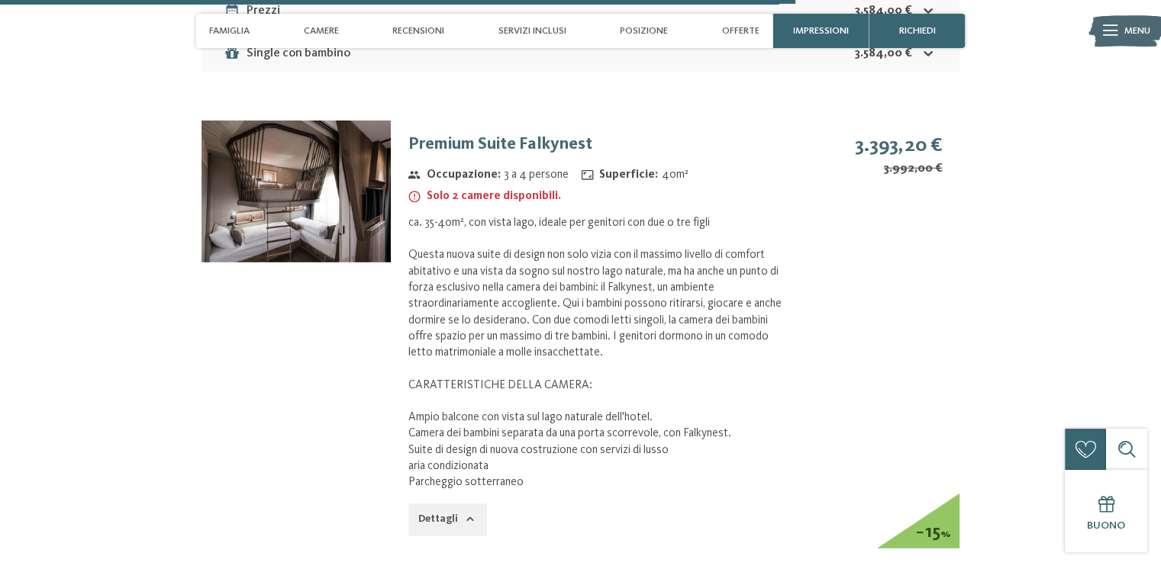
scroll to position [4346, 0]
click at [320, 221] on img at bounding box center [295, 192] width 189 height 142
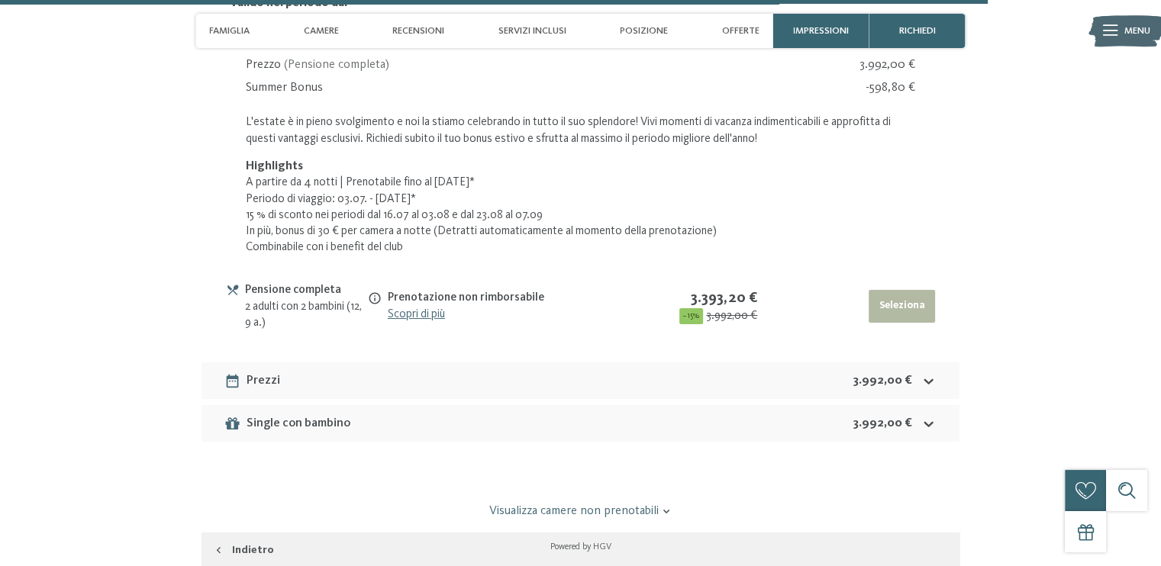
scroll to position [5399, 0]
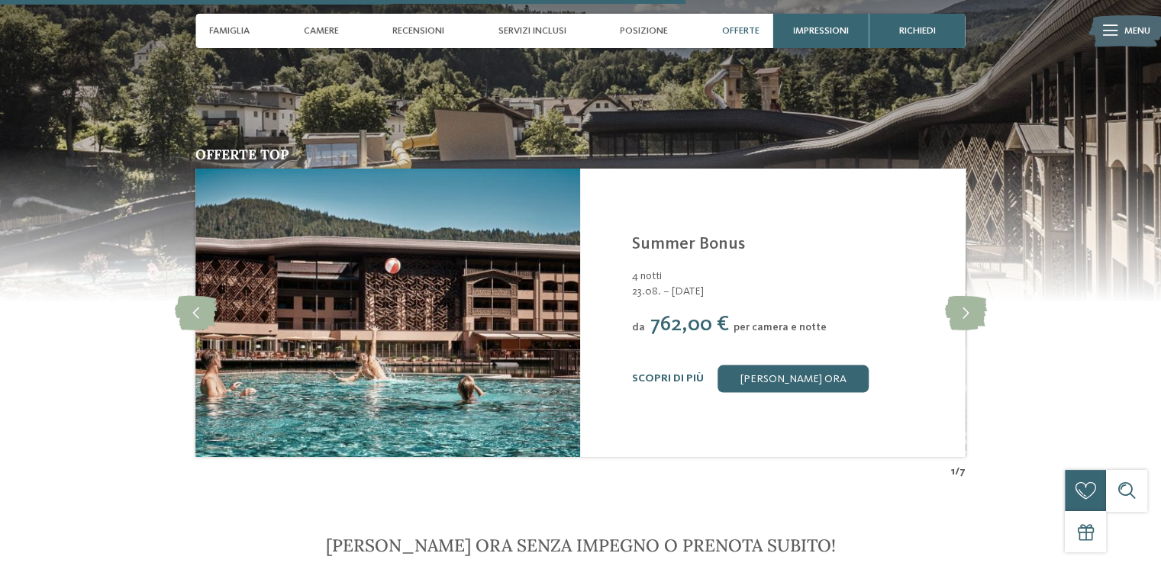
scroll to position [2918, 0]
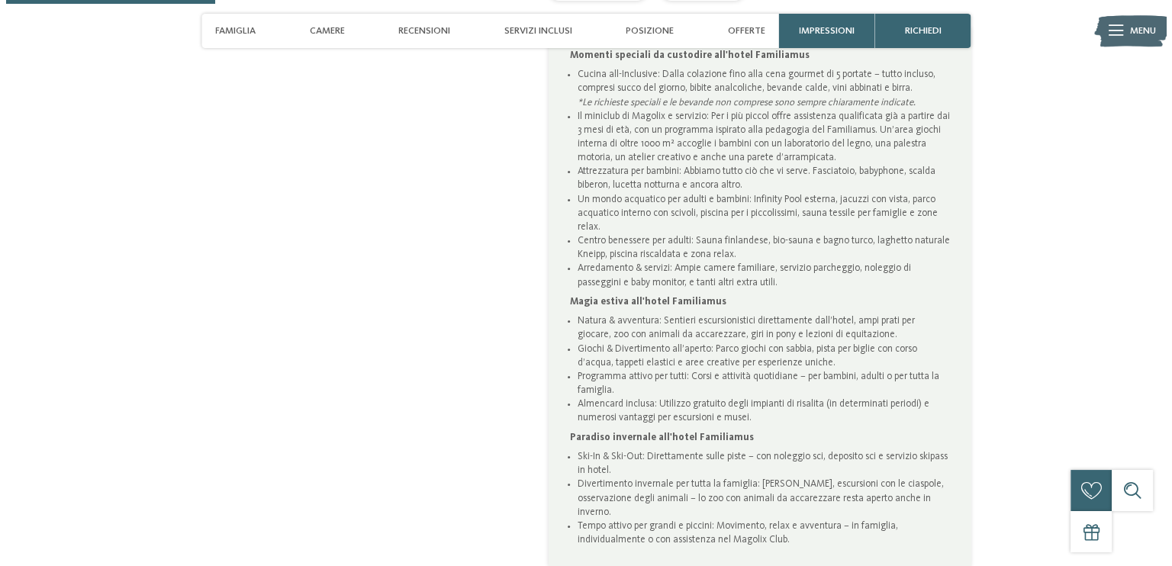
scroll to position [897, 0]
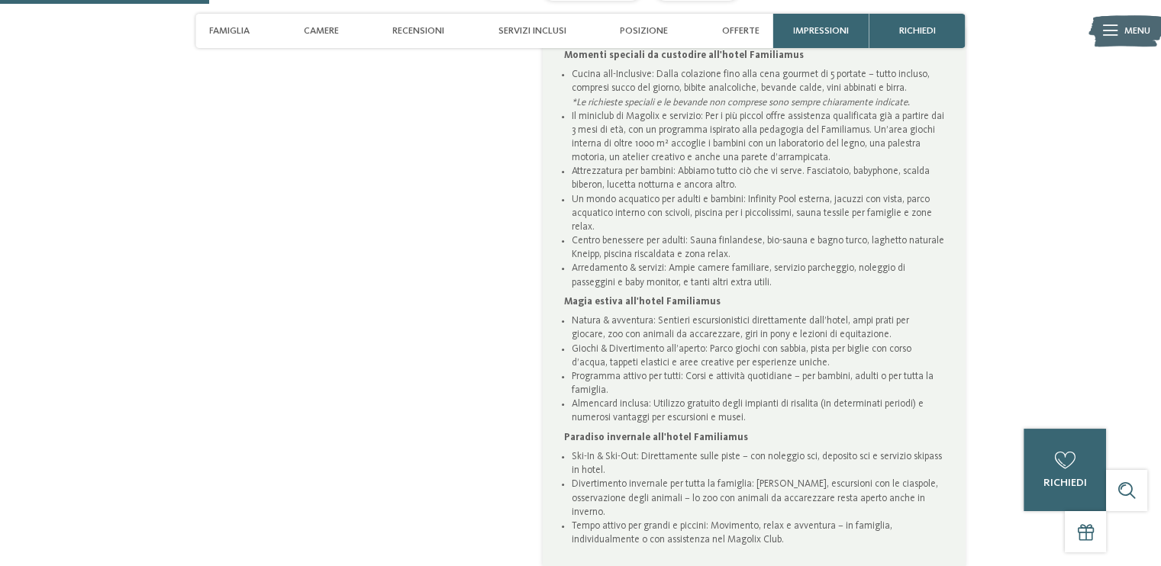
click at [1131, 32] on span "Menu" at bounding box center [1137, 31] width 26 height 14
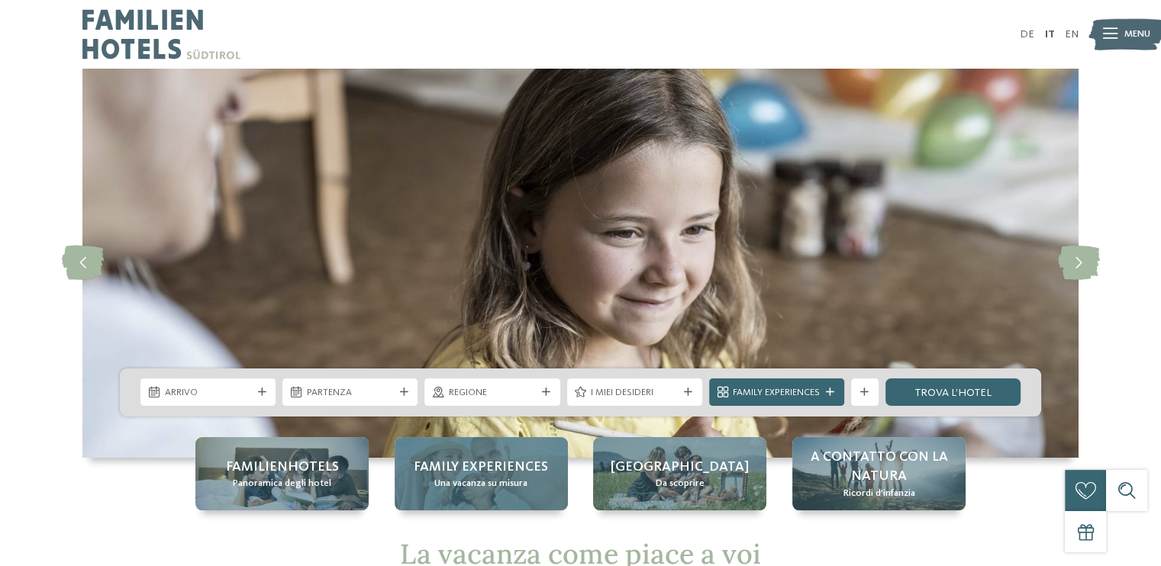
click at [455, 456] on div "Family experiences Una vacanza su misura" at bounding box center [480, 473] width 173 height 73
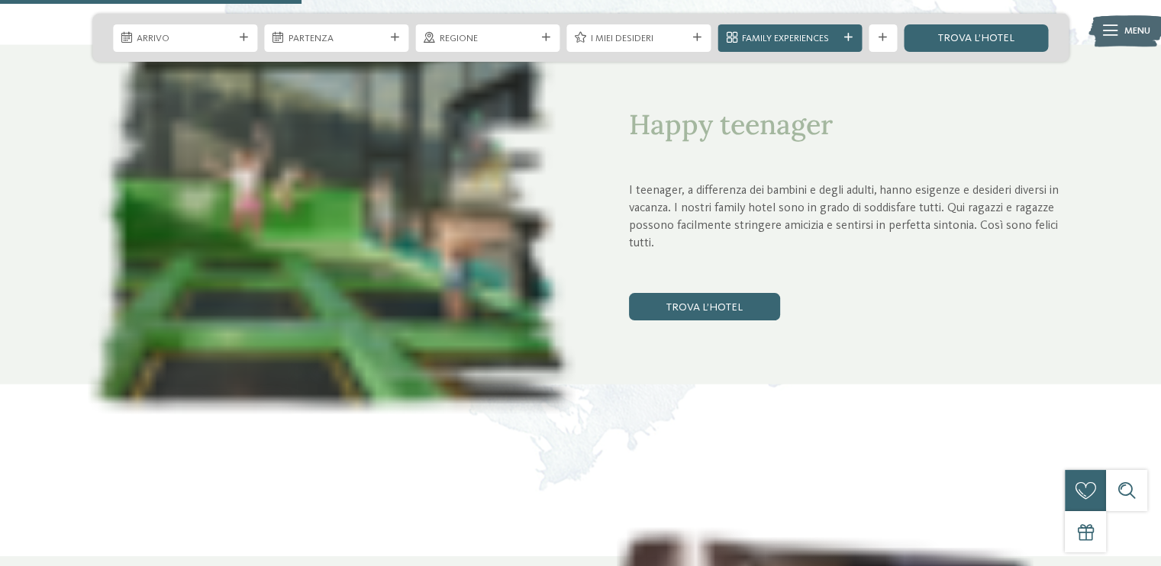
scroll to position [1755, 0]
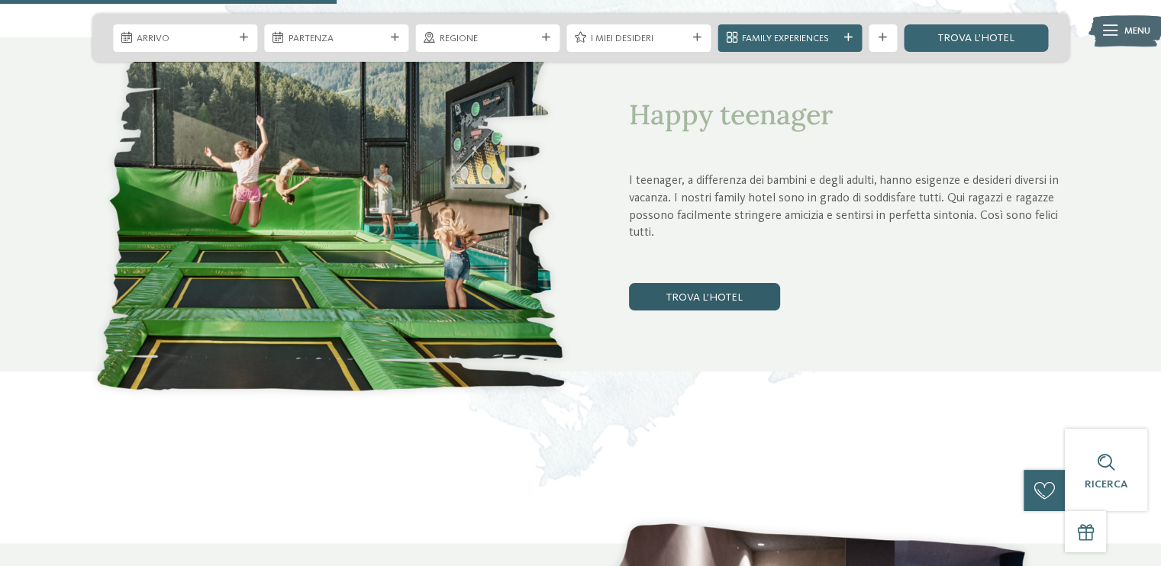
click at [691, 295] on link "trova l’hotel" at bounding box center [704, 296] width 151 height 27
click at [224, 45] on div "Arrivo" at bounding box center [185, 37] width 144 height 27
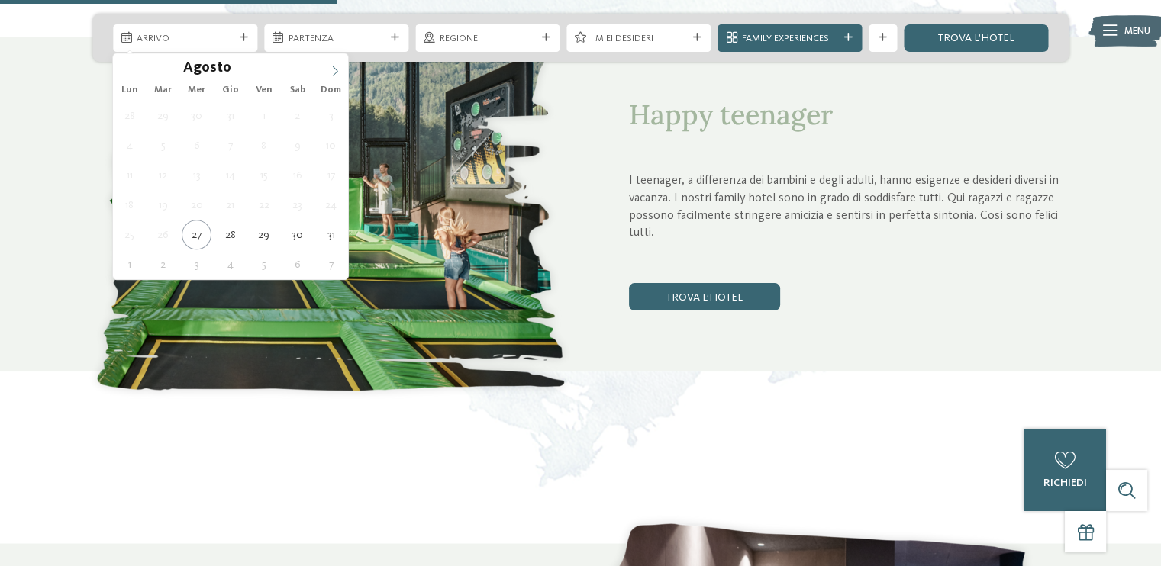
click at [332, 71] on icon at bounding box center [335, 71] width 11 height 11
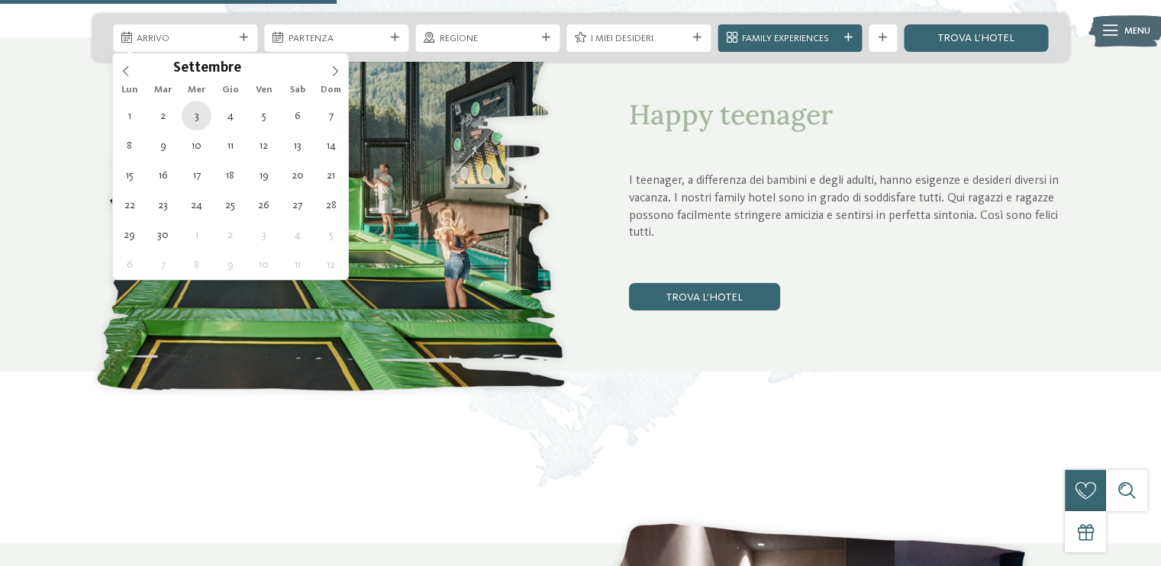
type div "03.09.2025"
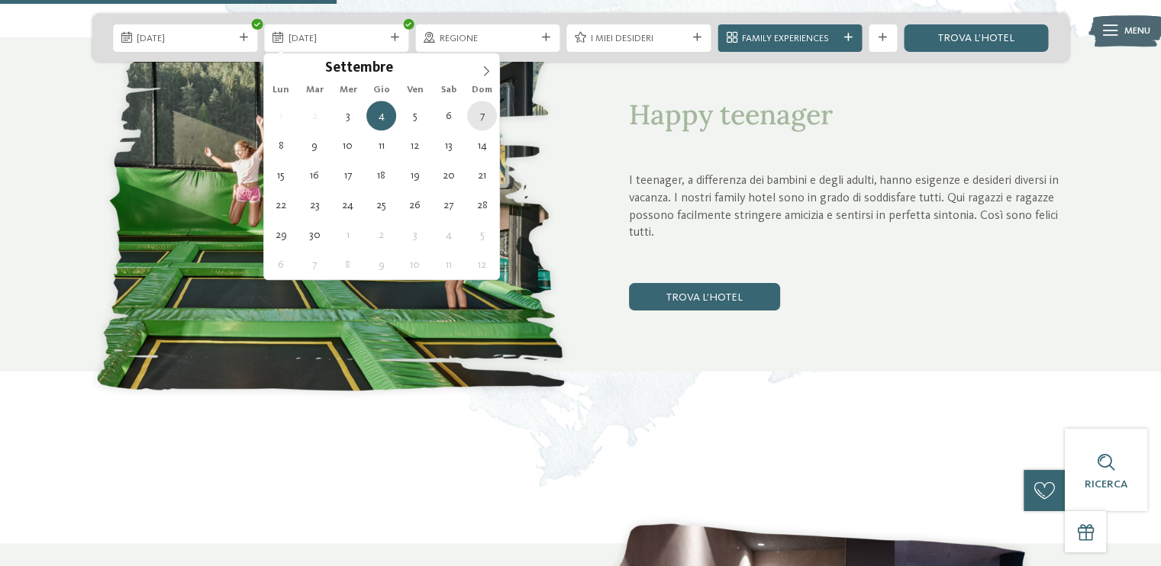
drag, startPoint x: 476, startPoint y: 102, endPoint x: 468, endPoint y: 109, distance: 10.8
click at [468, 109] on div "1 2 3 4 5 6 7 8 9 10 11 12 13 14 15 16 17 18 19 20 21 22 23 24 25 26 27 28 29 3…" at bounding box center [381, 190] width 235 height 179
type div "07.09.2025"
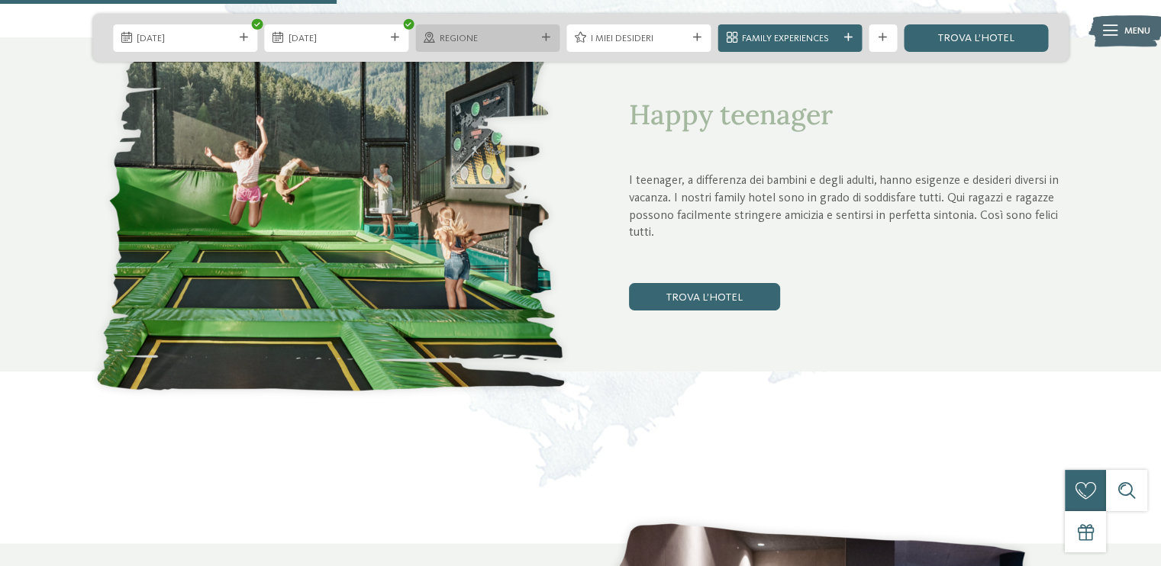
click at [514, 37] on span "Regione" at bounding box center [488, 39] width 96 height 14
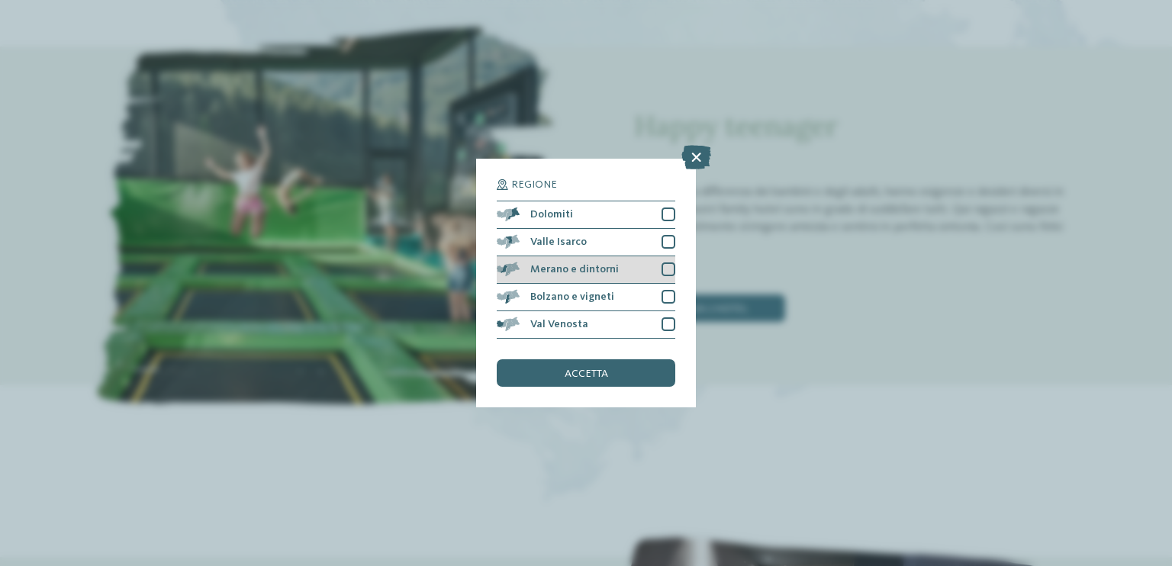
click at [559, 266] on span "Merano e dintorni" at bounding box center [574, 269] width 89 height 11
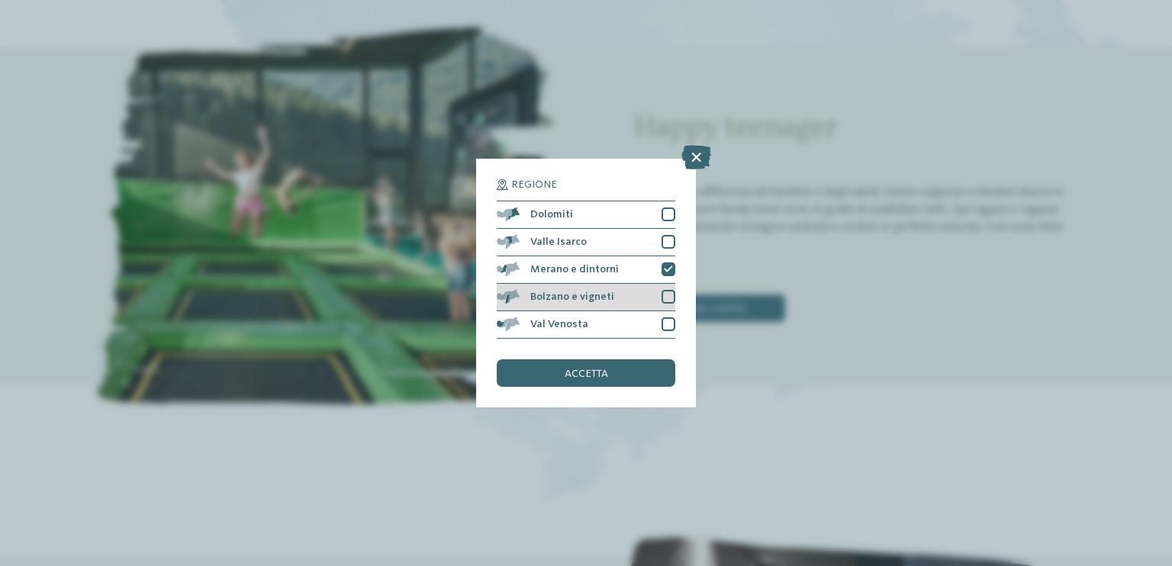
click at [568, 289] on div "Bolzano e vigneti" at bounding box center [586, 297] width 179 height 27
click at [604, 372] on span "accetta" at bounding box center [586, 374] width 43 height 11
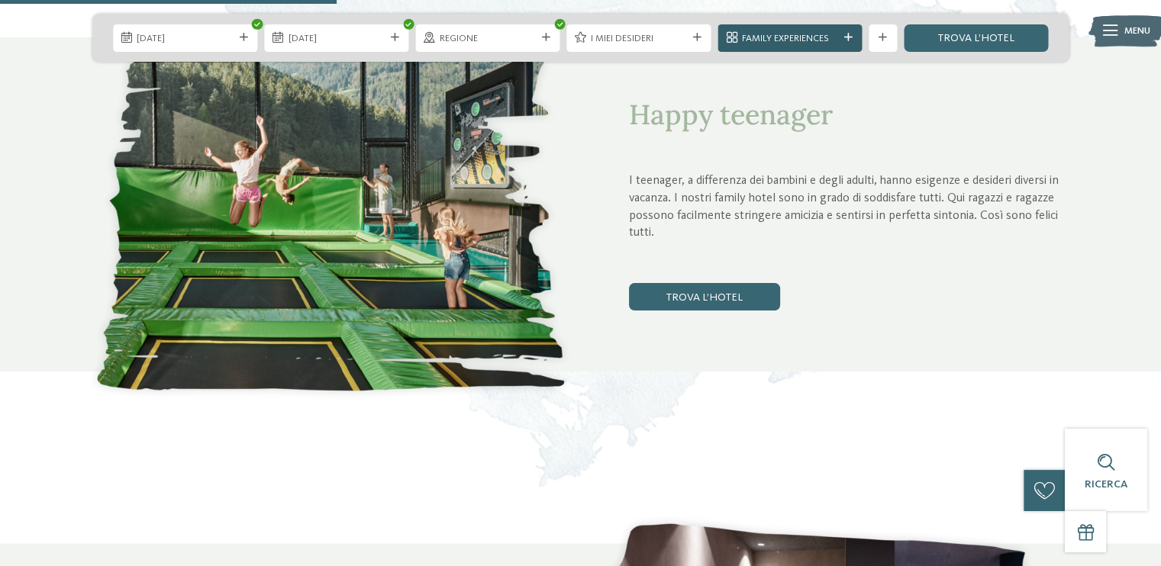
drag, startPoint x: 674, startPoint y: 37, endPoint x: 733, endPoint y: 29, distance: 59.2
drag, startPoint x: 733, startPoint y: 29, endPoint x: 717, endPoint y: 76, distance: 49.9
click at [717, 76] on div "Happy teenager I teenager, a differenza dei bambini e degli adulti, hanno esige…" at bounding box center [853, 204] width 449 height 315
click at [852, 24] on div "Family Experiences" at bounding box center [790, 37] width 144 height 27
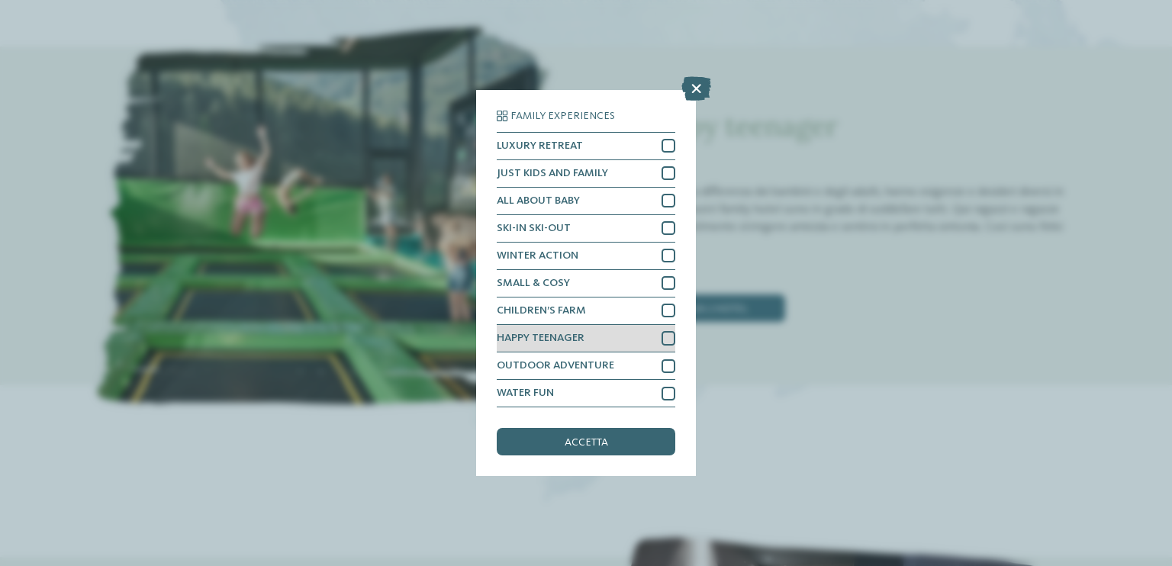
click at [585, 342] on div "HAPPY TEENAGER" at bounding box center [586, 338] width 179 height 27
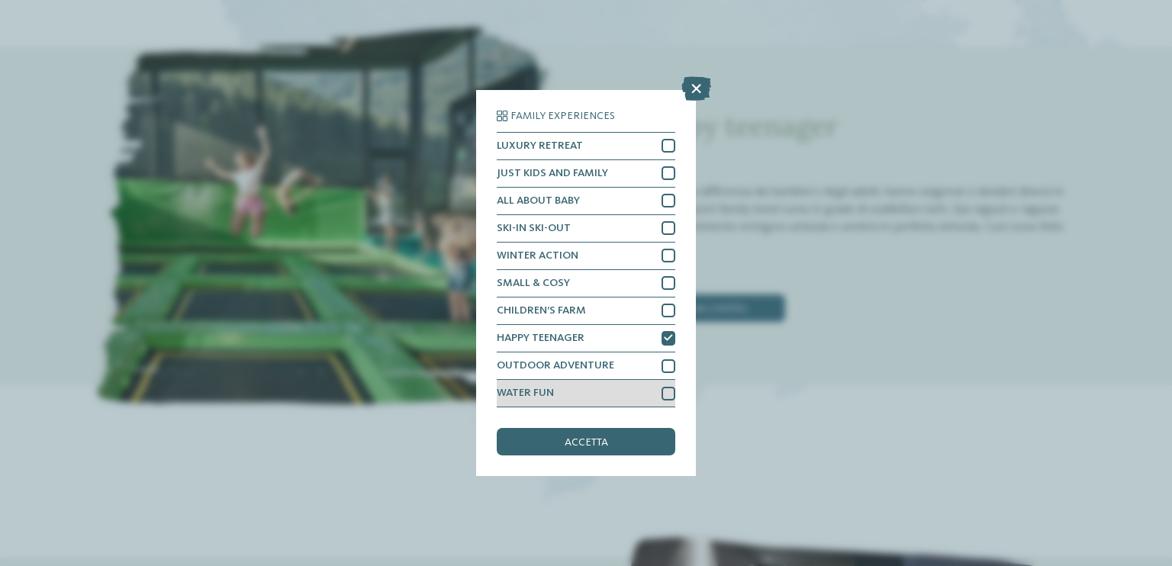
click at [644, 389] on div "WATER FUN" at bounding box center [586, 393] width 179 height 27
click at [613, 450] on div "accetta" at bounding box center [586, 441] width 179 height 27
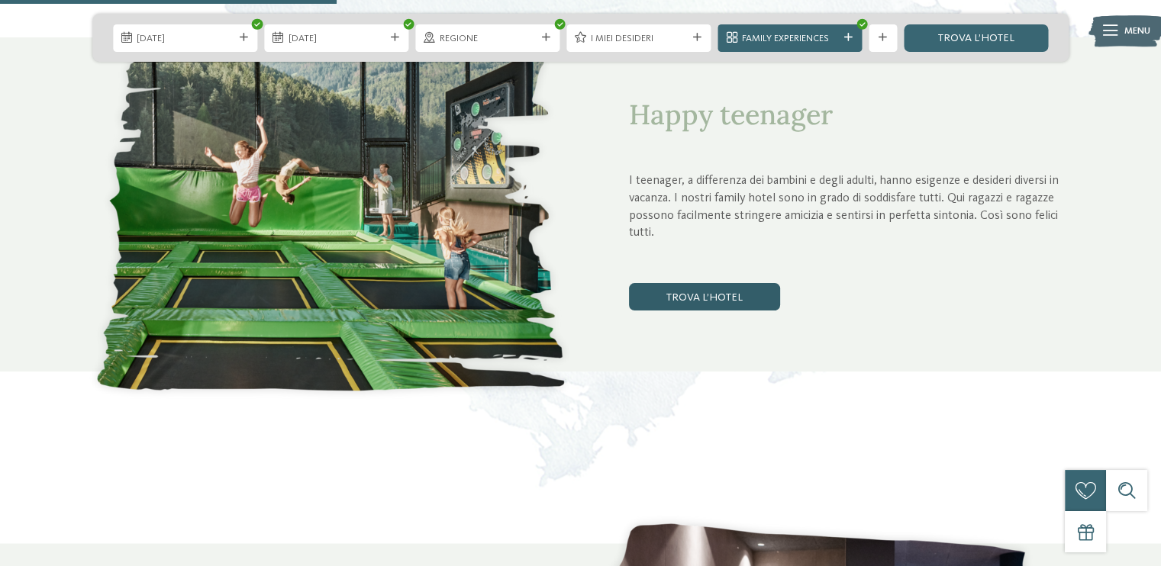
click at [723, 304] on link "trova l’hotel" at bounding box center [704, 296] width 151 height 27
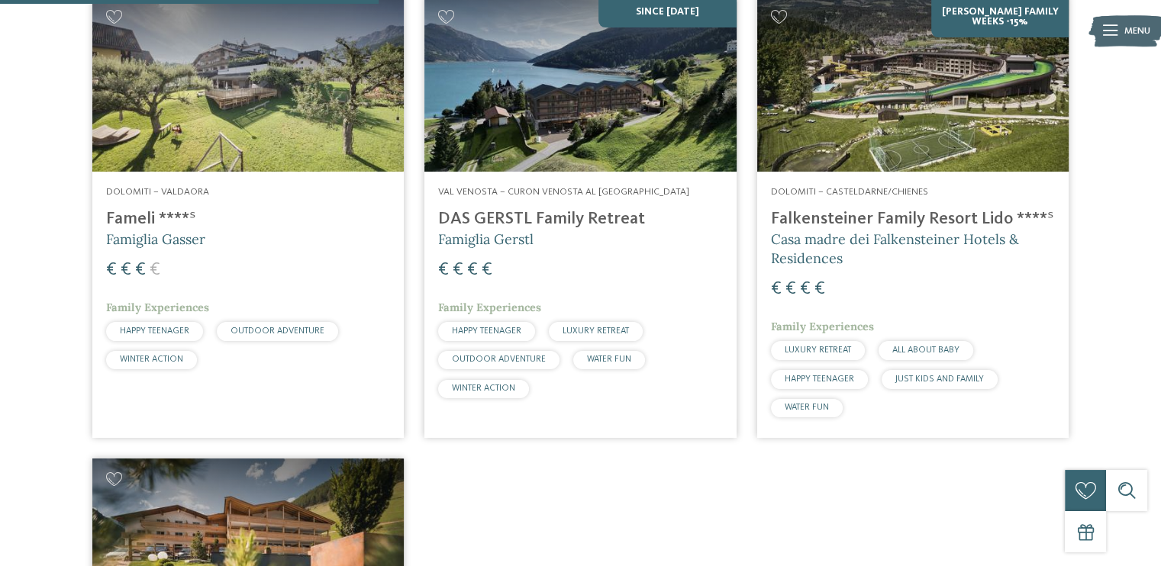
click at [504, 218] on h4 "DAS GERSTL Family Retreat" at bounding box center [580, 219] width 284 height 21
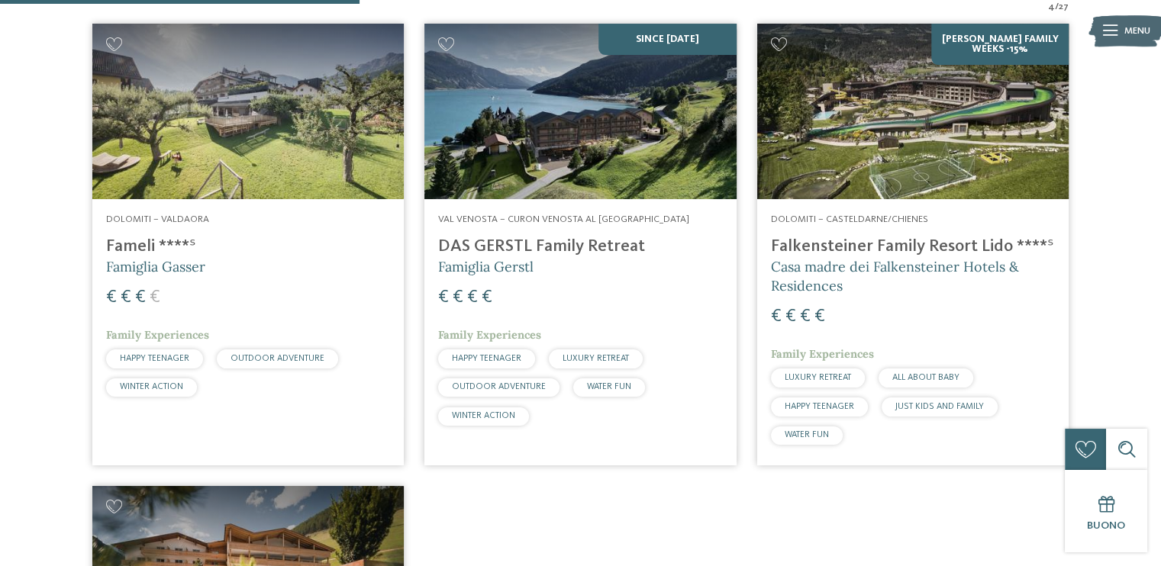
scroll to position [512, 0]
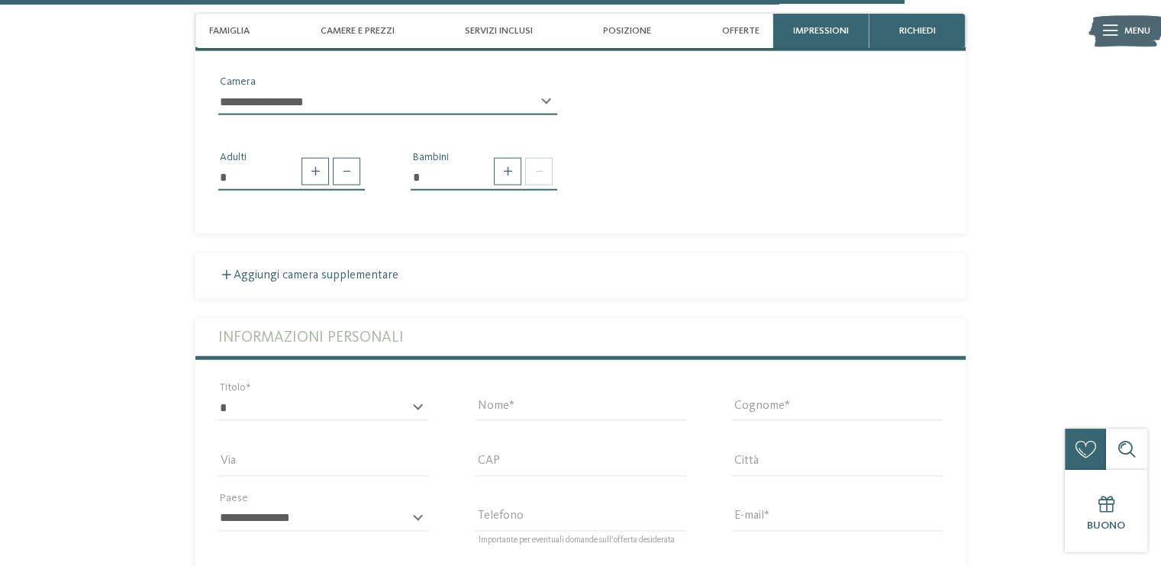
scroll to position [3677, 0]
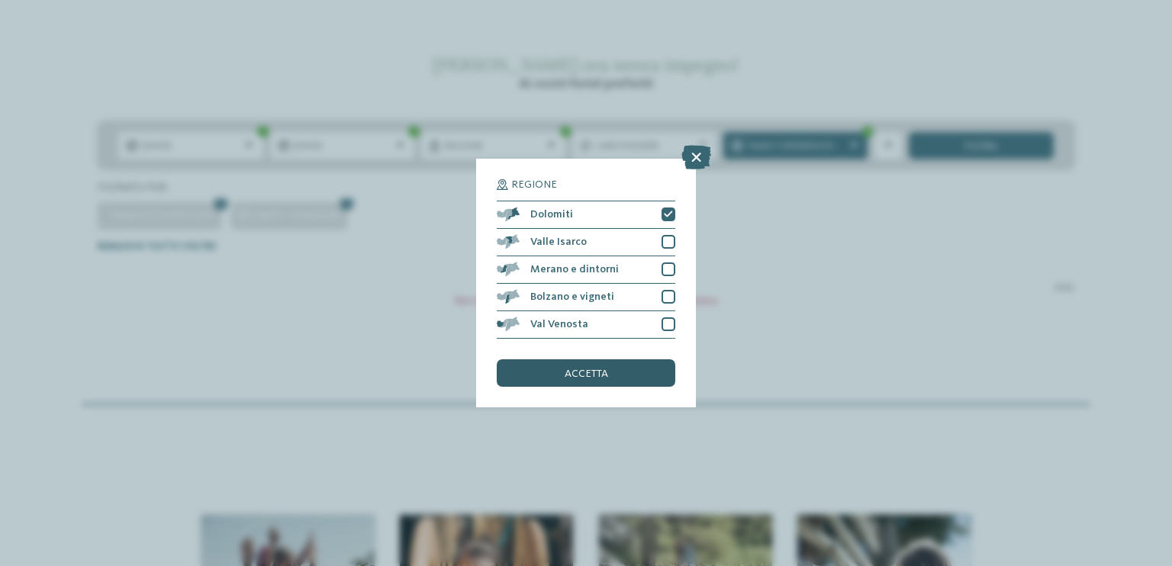
click at [626, 365] on div "accetta" at bounding box center [586, 372] width 179 height 27
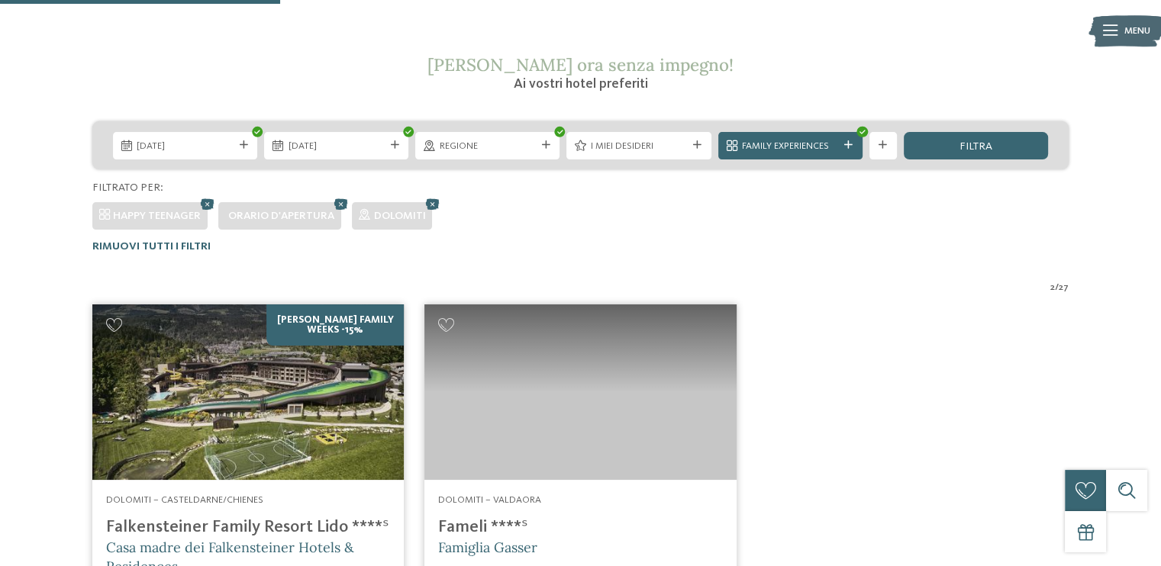
scroll to position [442, 0]
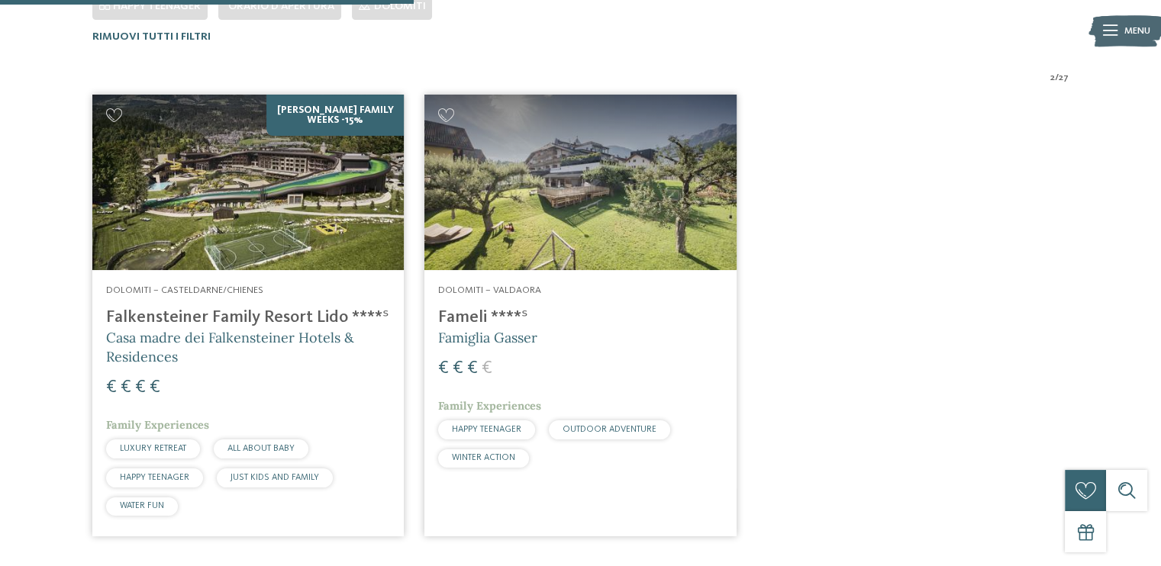
drag, startPoint x: 563, startPoint y: 256, endPoint x: 461, endPoint y: 312, distance: 116.4
click at [461, 312] on h4 "Fameli ****ˢ" at bounding box center [580, 318] width 284 height 21
click at [466, 284] on address "Dolomiti – Valdaora" at bounding box center [580, 291] width 284 height 14
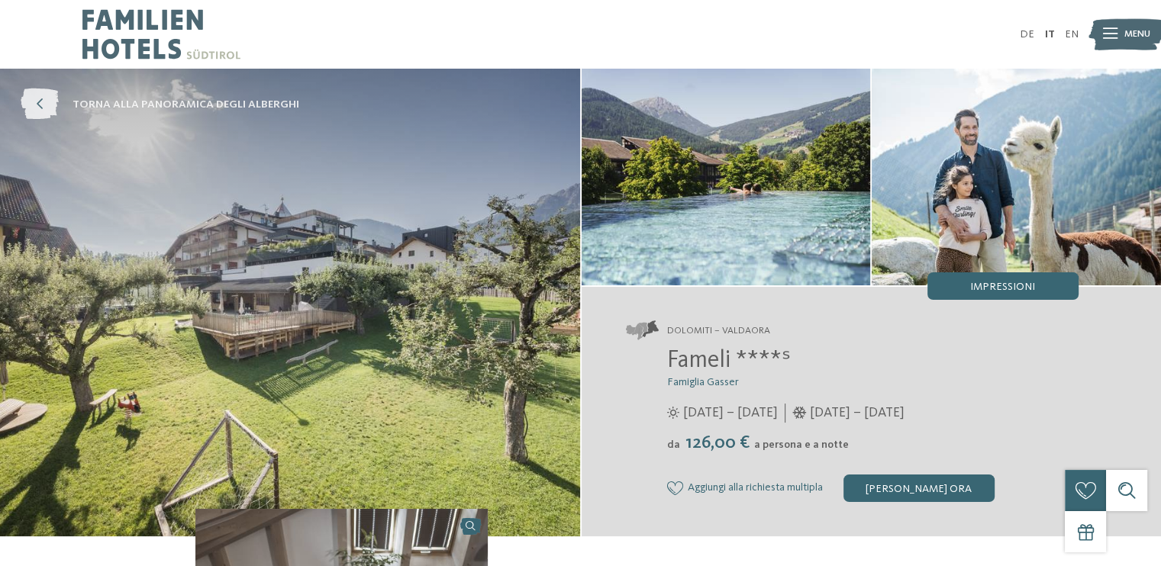
click at [40, 98] on icon at bounding box center [40, 104] width 38 height 31
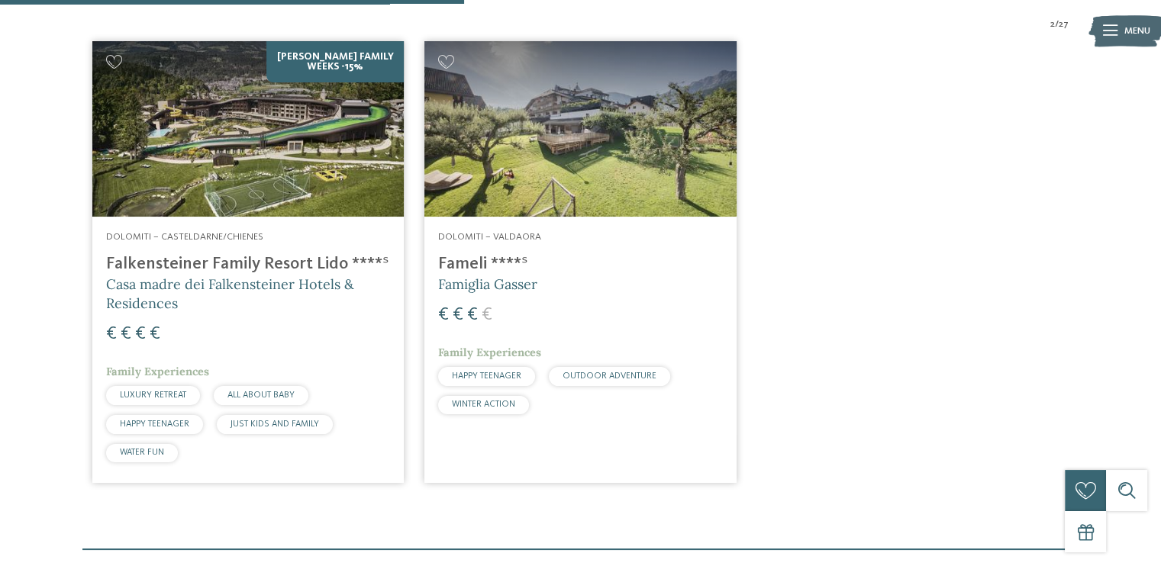
click at [204, 264] on h4 "Falkensteiner Family Resort Lido ****ˢ" at bounding box center [248, 264] width 284 height 21
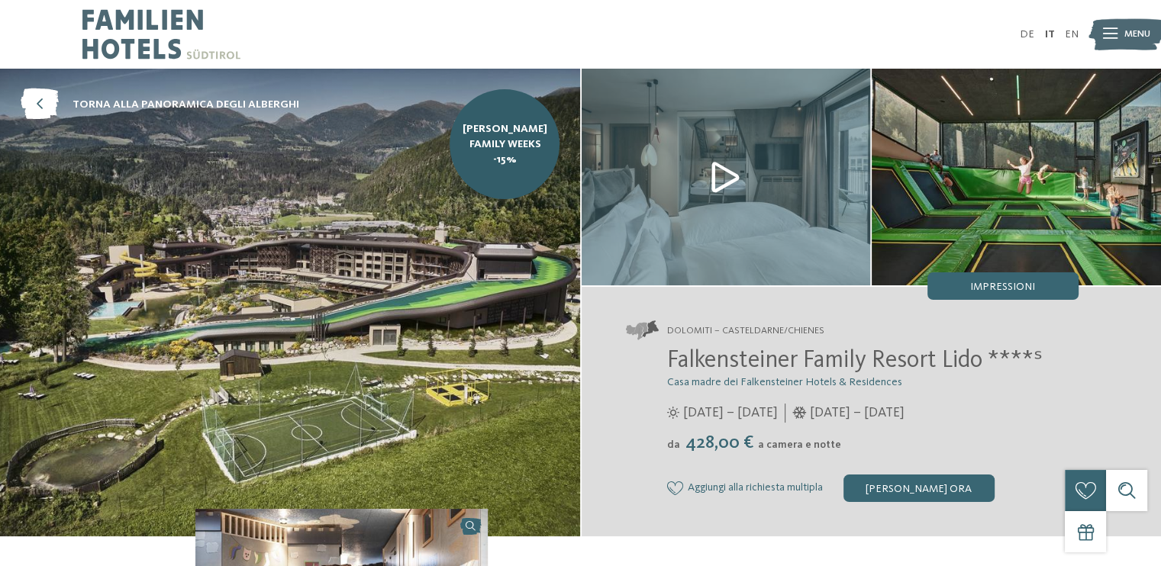
drag, startPoint x: 577, startPoint y: 200, endPoint x: 543, endPoint y: 216, distance: 37.9
drag, startPoint x: 543, startPoint y: 216, endPoint x: 704, endPoint y: 166, distance: 168.5
click at [704, 166] on img at bounding box center [725, 177] width 289 height 217
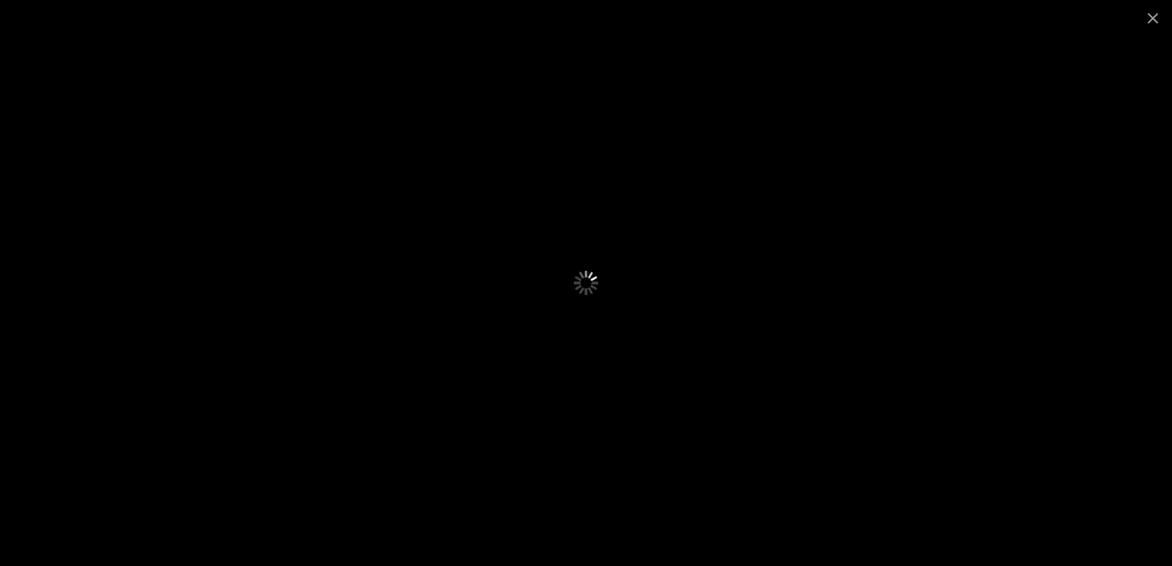
click at [704, 166] on div at bounding box center [586, 281] width 645 height 362
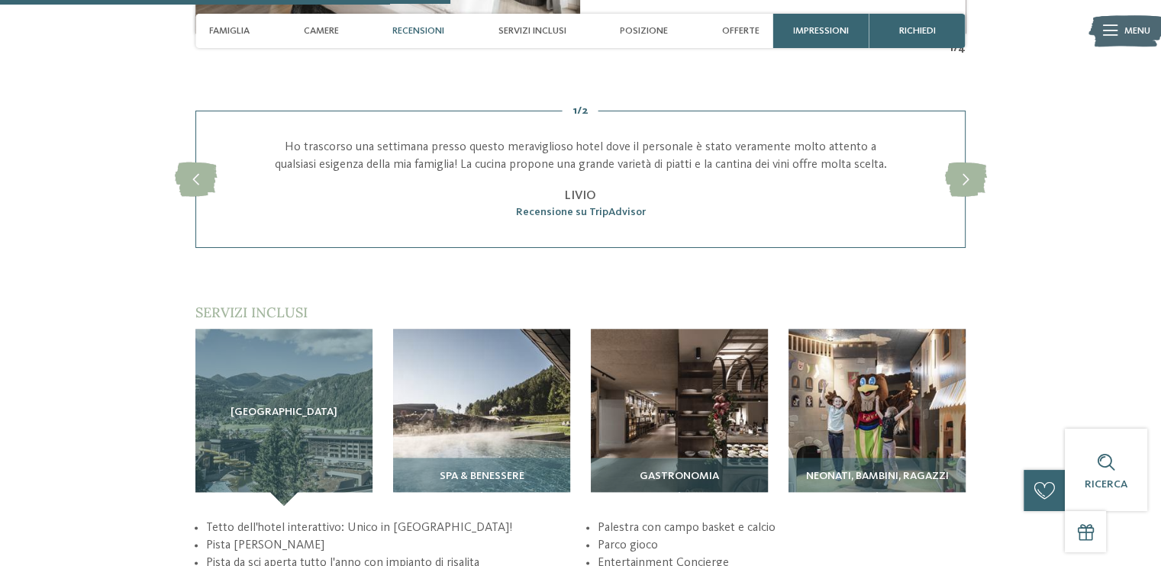
scroll to position [1856, 0]
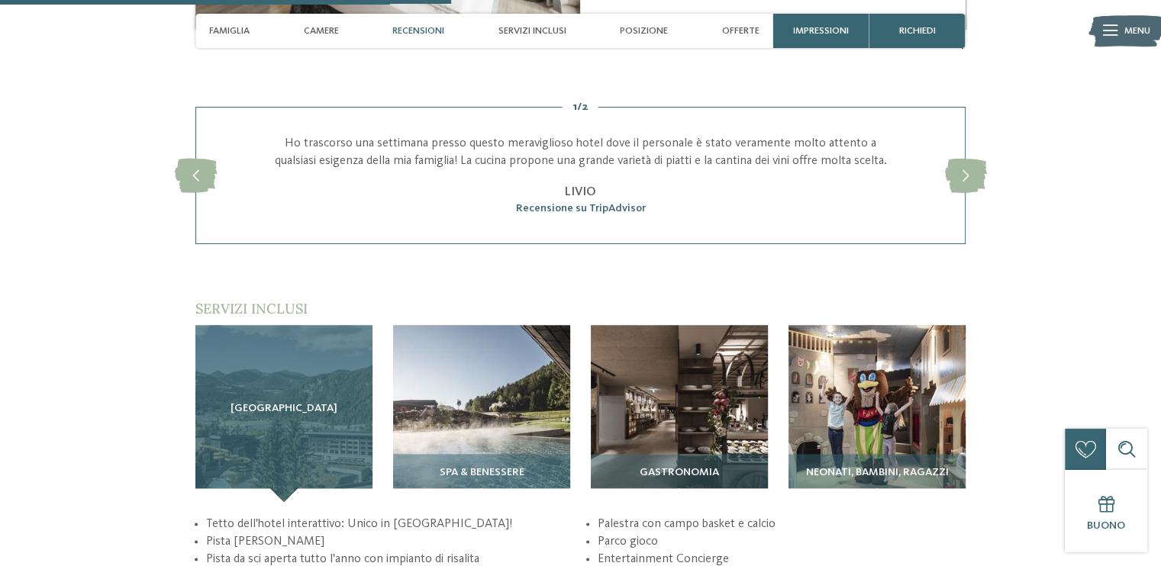
click at [312, 416] on div "Sky Adventure Park" at bounding box center [283, 413] width 177 height 177
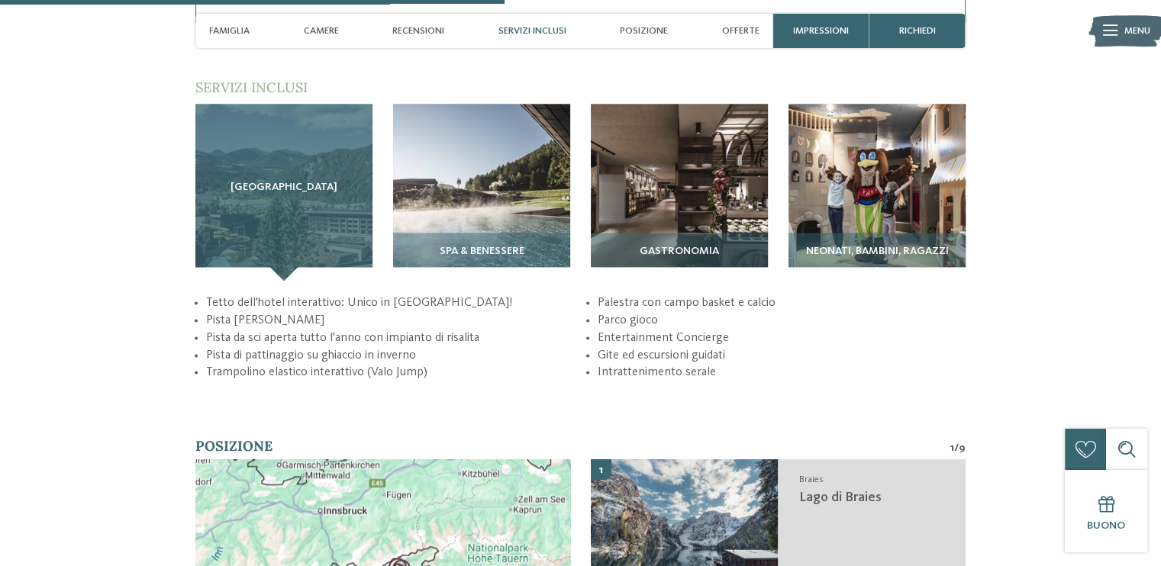
scroll to position [2078, 0]
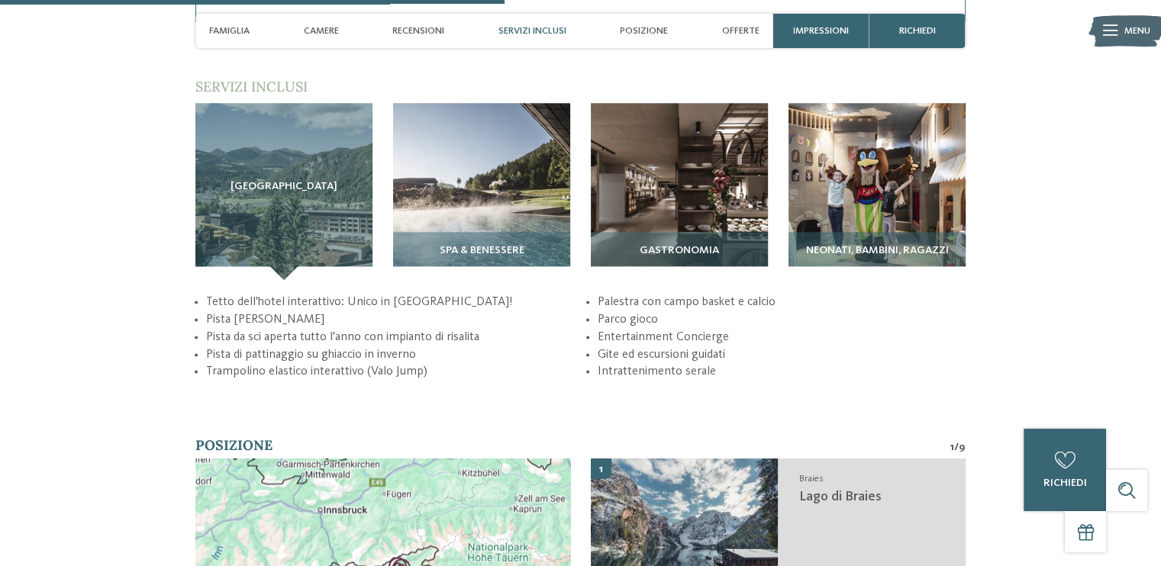
click at [218, 346] on li "Pista di pattinaggio su ghiaccio in inverno" at bounding box center [390, 355] width 368 height 18
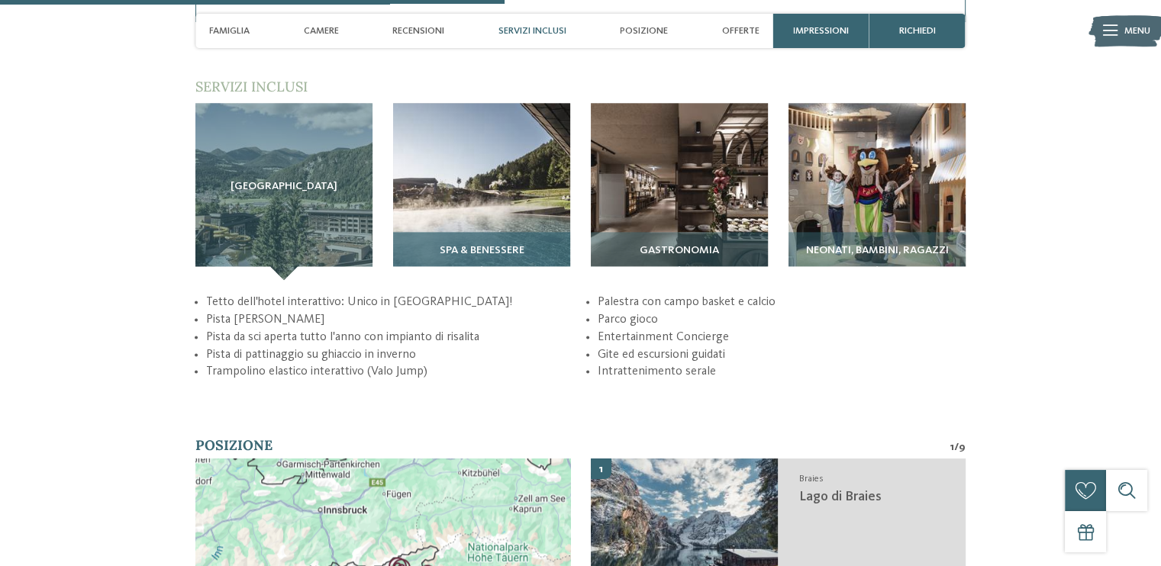
click at [467, 189] on img at bounding box center [481, 191] width 177 height 177
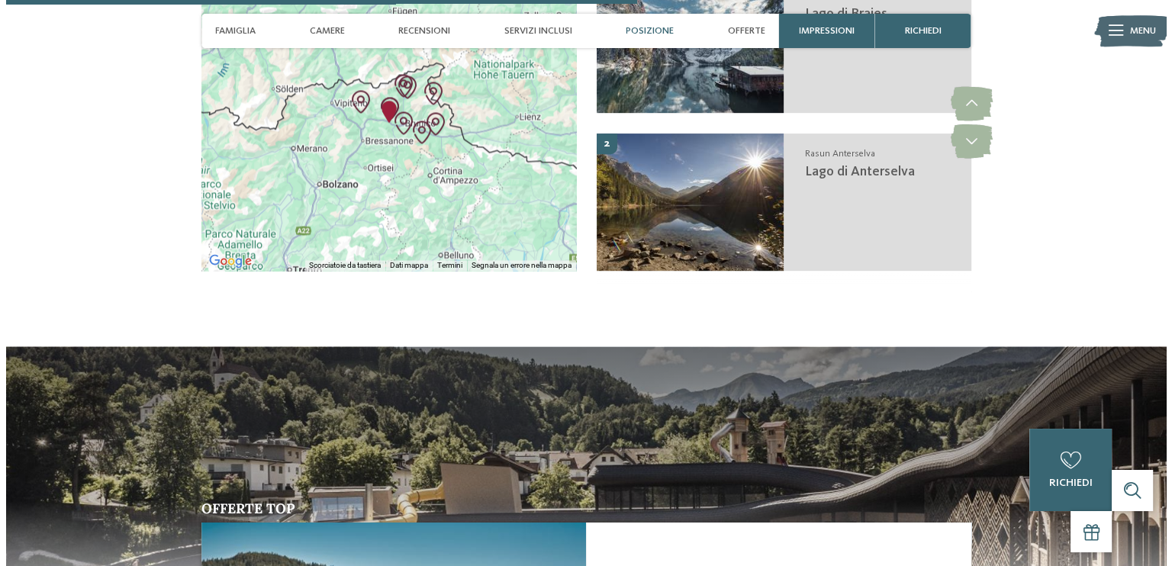
scroll to position [2541, 0]
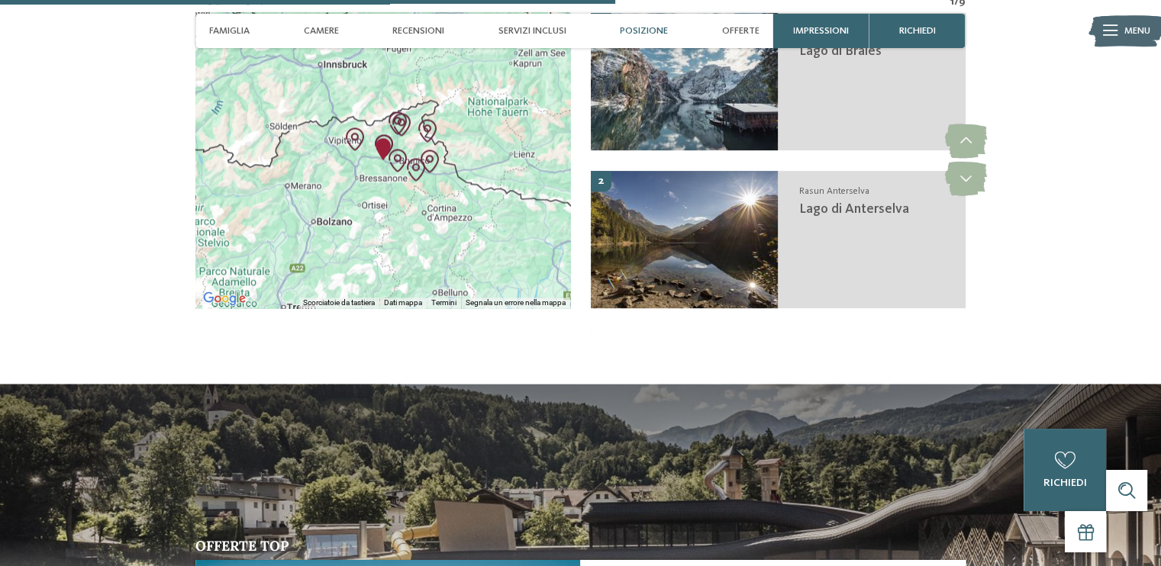
click at [1116, 37] on div at bounding box center [1110, 31] width 14 height 34
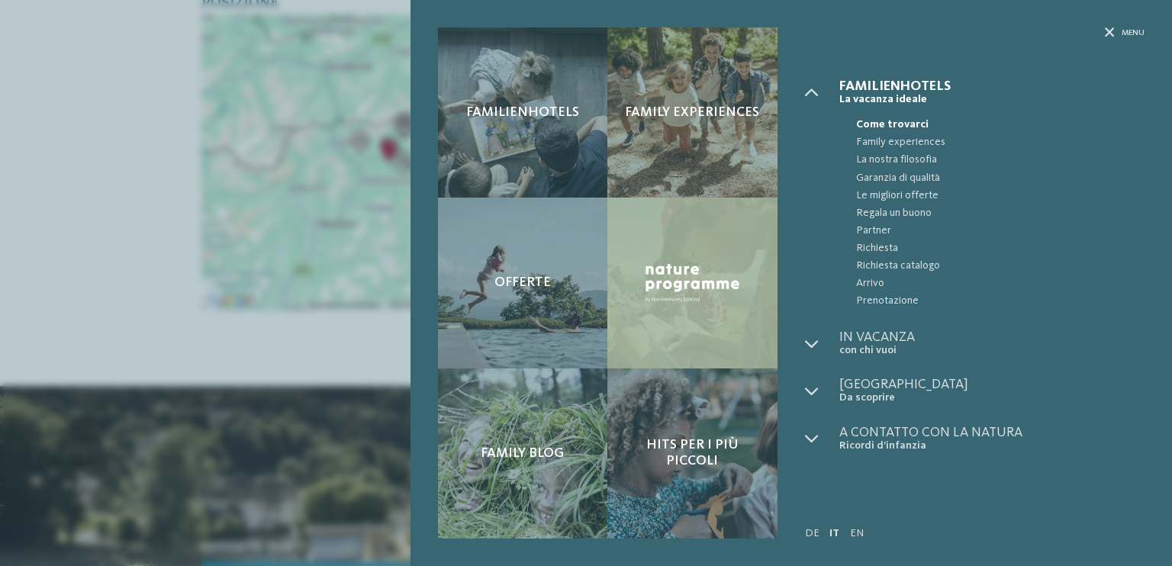
click at [694, 294] on img at bounding box center [692, 283] width 101 height 46
